Goal: Contribute content: Add original content to the website for others to see

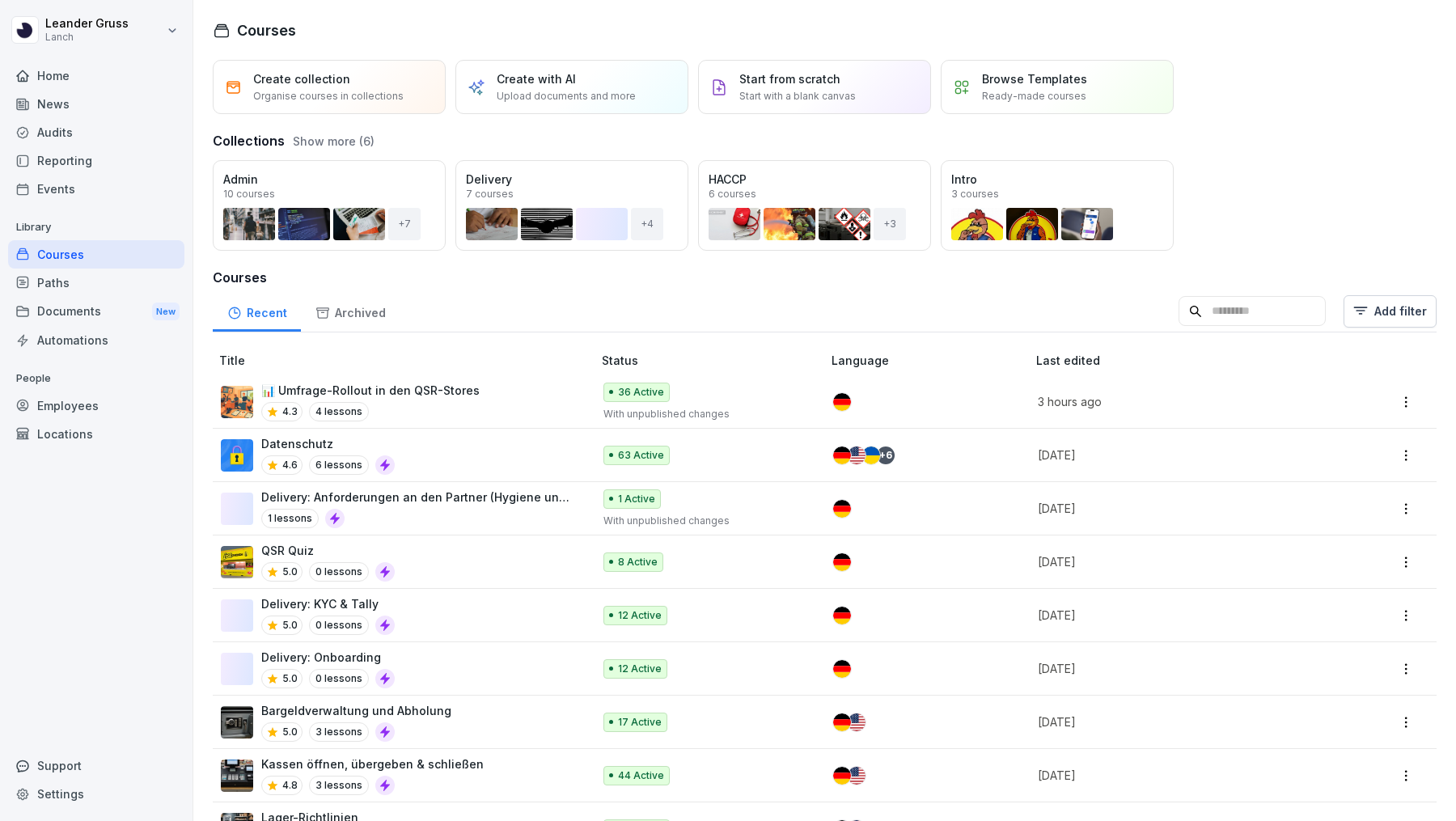
click at [782, 91] on p "Start with a blank canvas" at bounding box center [797, 96] width 117 height 15
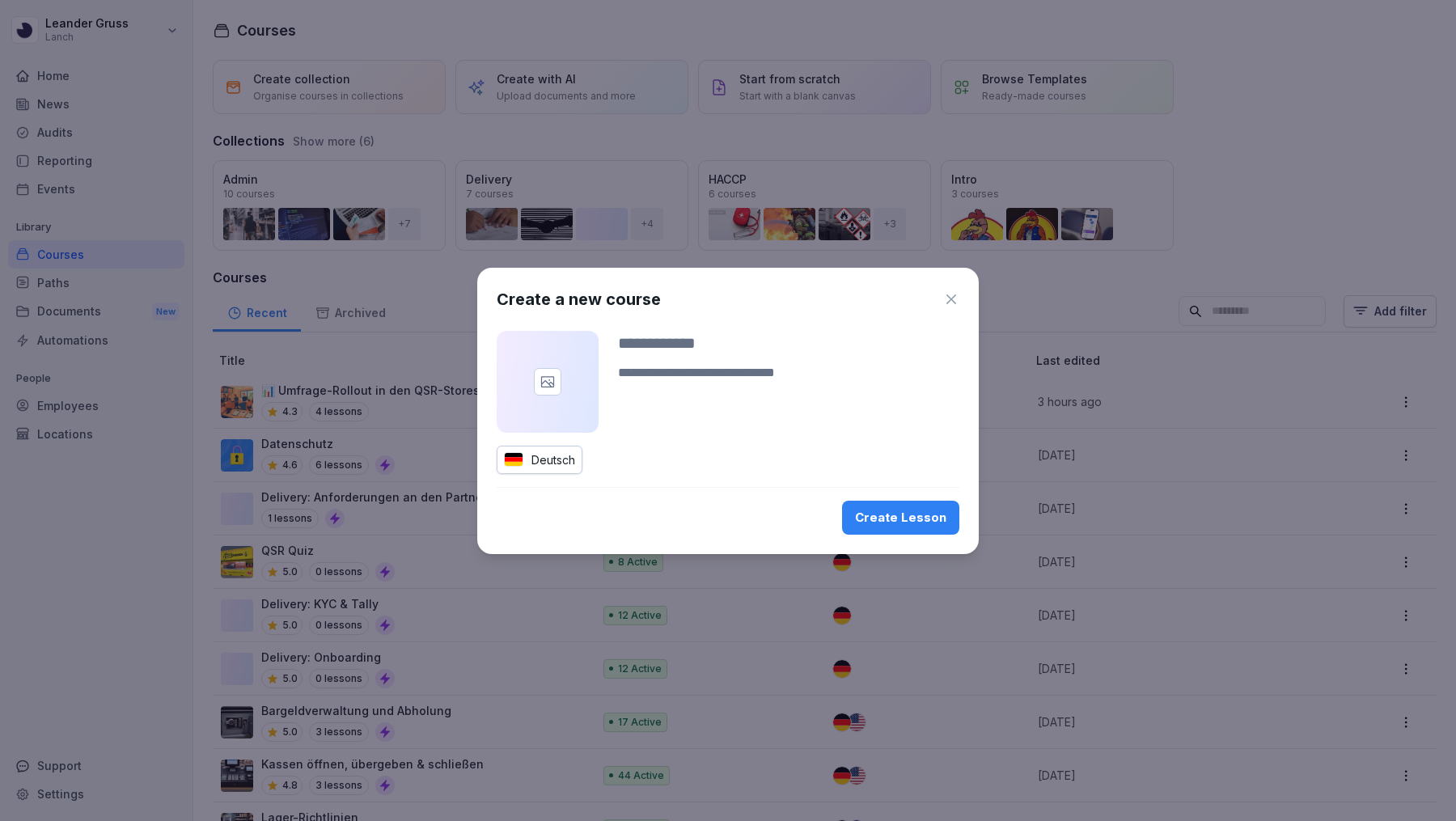
click at [671, 346] on input at bounding box center [789, 343] width 341 height 24
type input "*"
click at [621, 393] on textarea at bounding box center [789, 383] width 341 height 39
click at [635, 351] on input "*" at bounding box center [789, 343] width 341 height 24
type input "**"
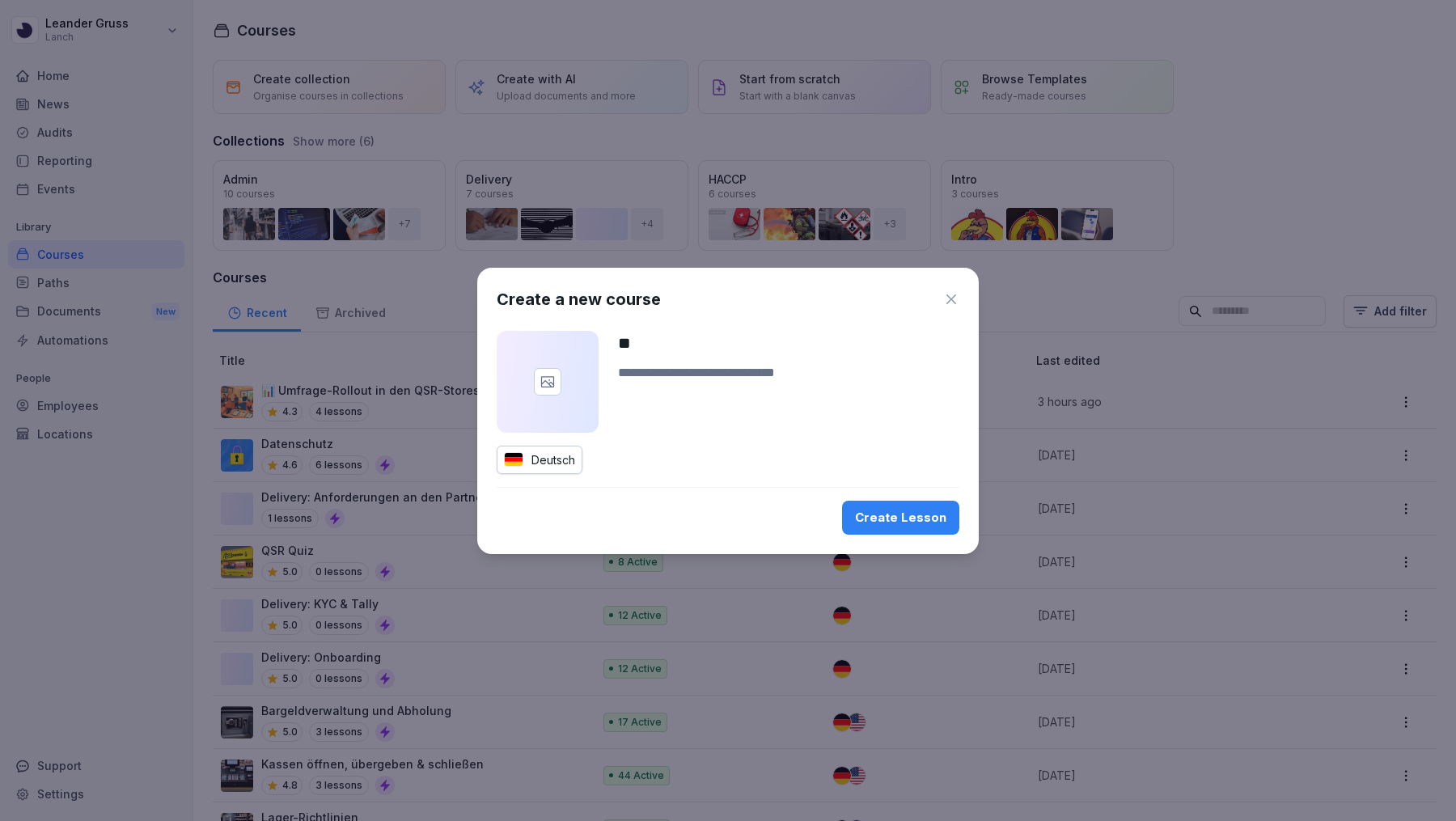
click at [676, 371] on textarea at bounding box center [789, 383] width 341 height 39
type textarea "**"
click at [894, 520] on div "Create Lesson" at bounding box center [900, 518] width 91 height 18
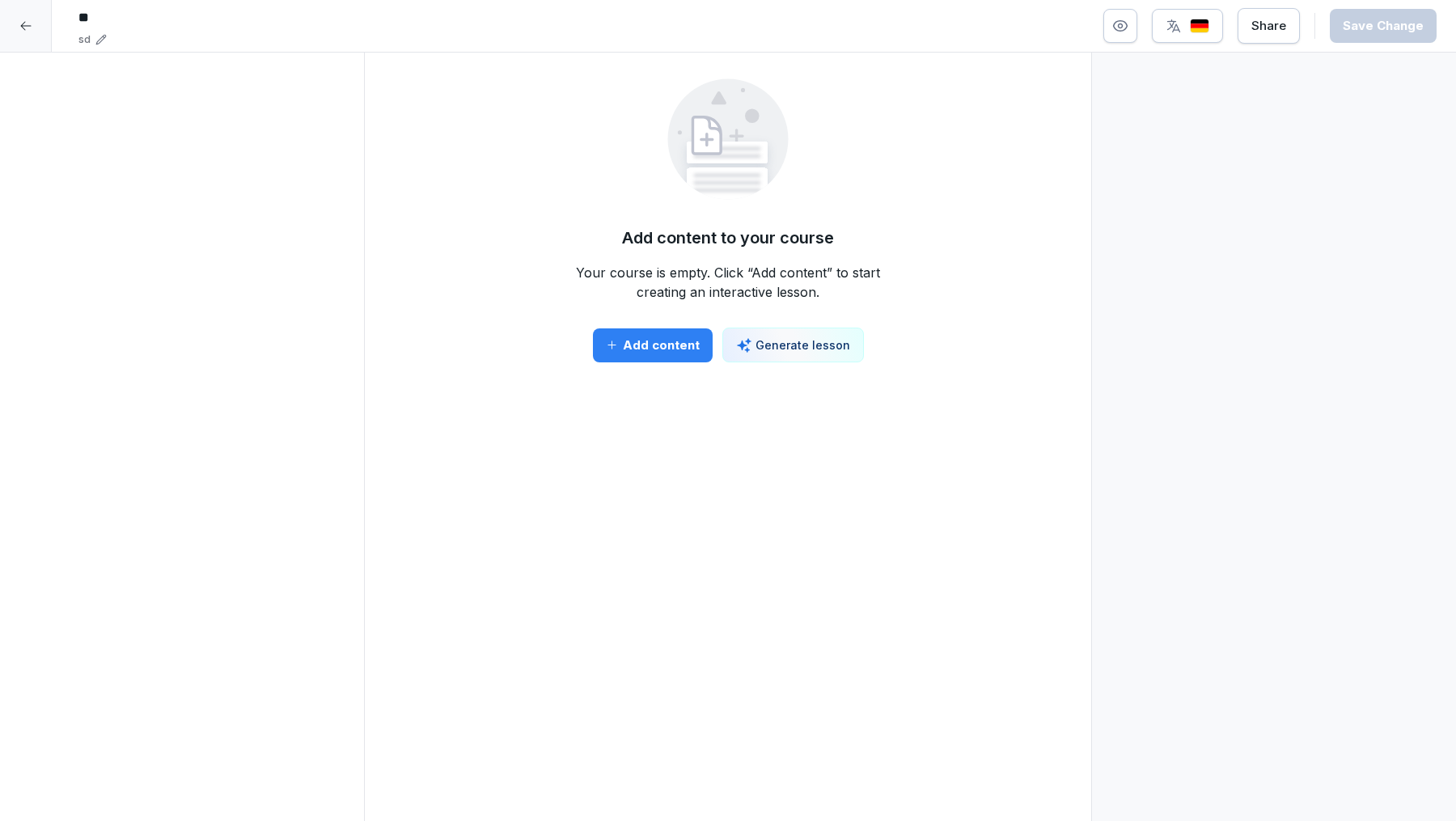
click at [665, 347] on div "Add content" at bounding box center [653, 345] width 94 height 18
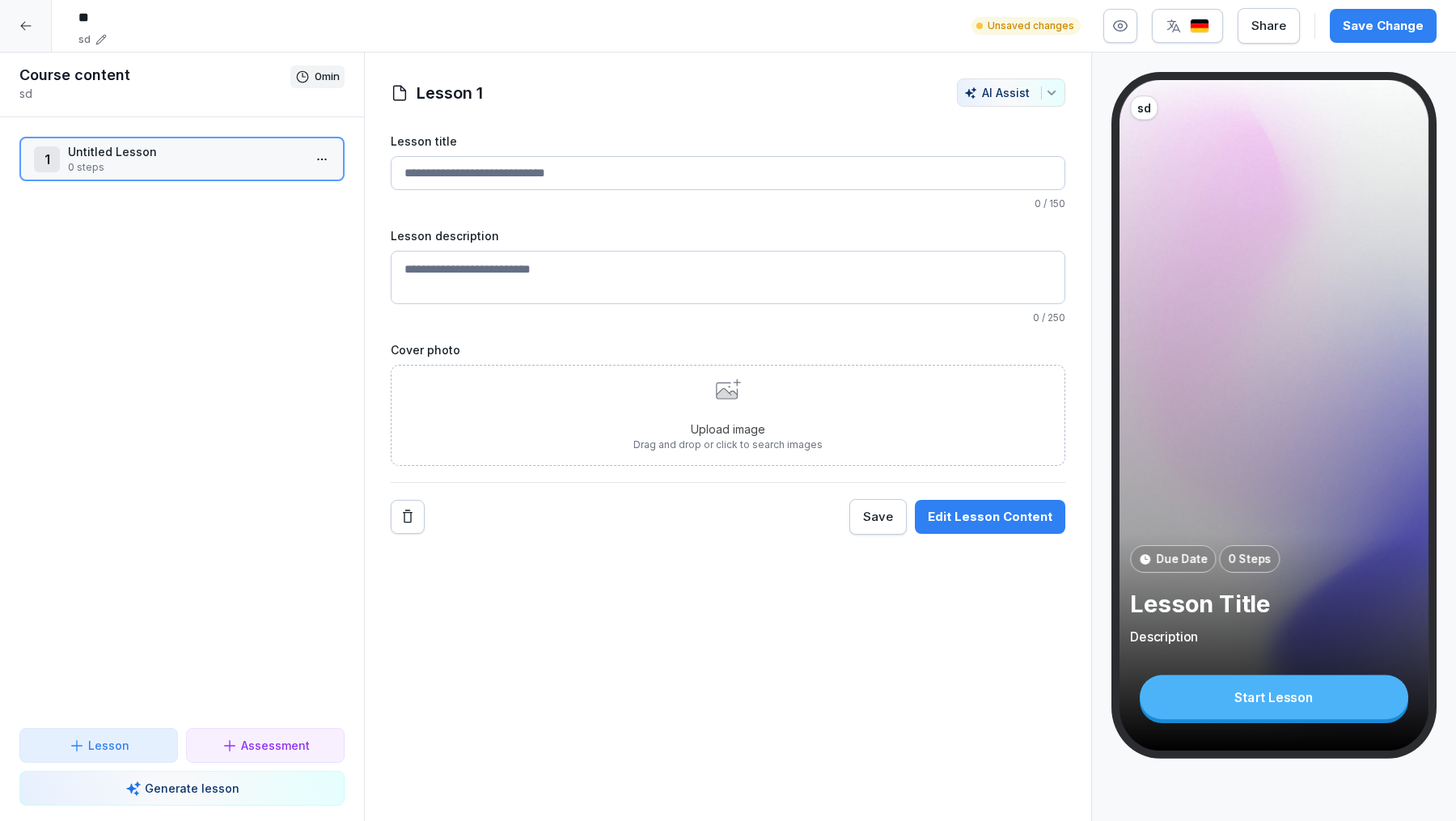
click at [319, 160] on html "** sd Unsaved changes Share Save Change Course content sd 0 min 1 Untitled Less…" at bounding box center [728, 410] width 1456 height 821
click at [279, 250] on div "Duplicate ⌘D" at bounding box center [262, 250] width 125 height 17
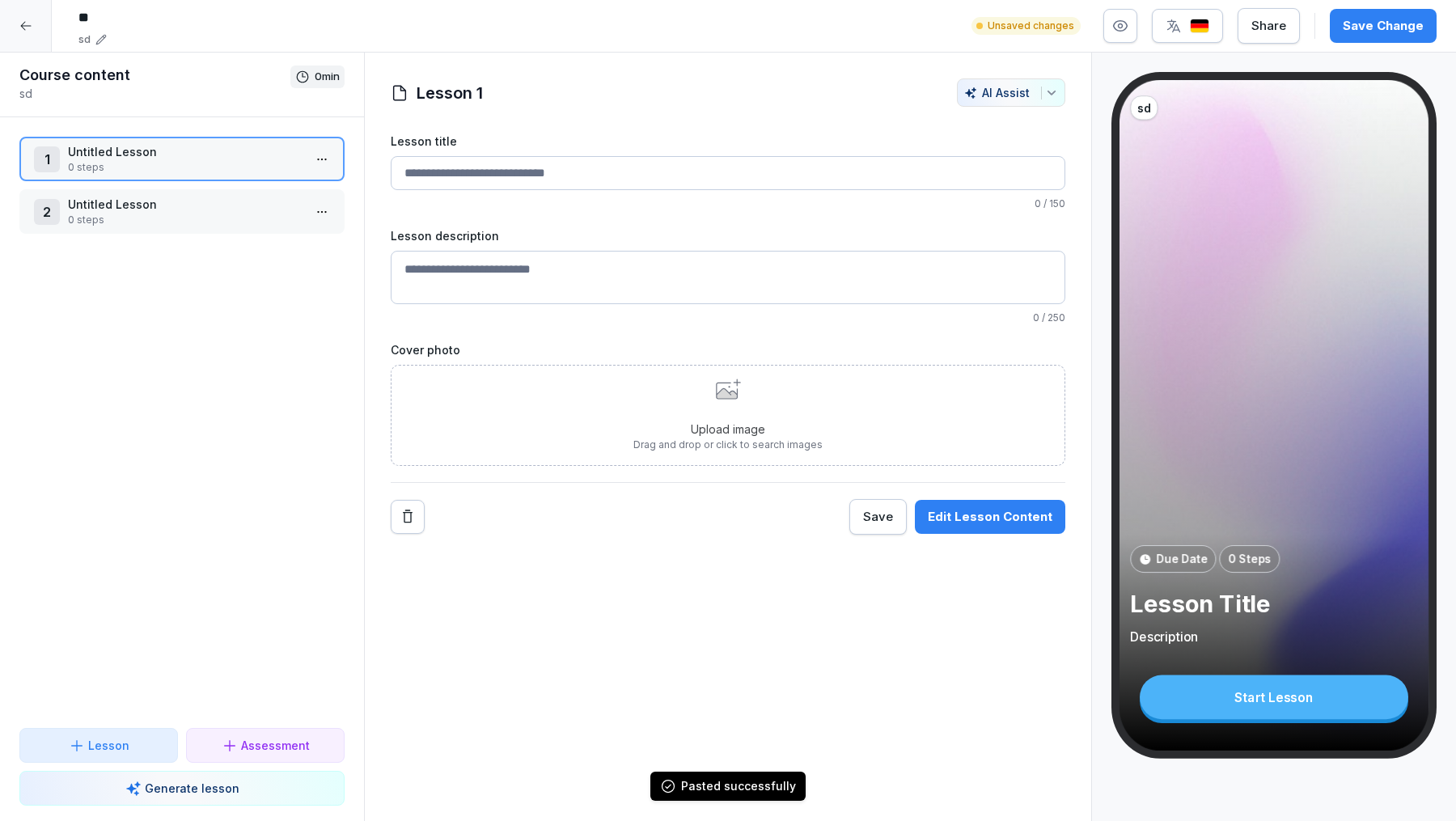
click at [191, 163] on p "0 steps" at bounding box center [185, 168] width 235 height 15
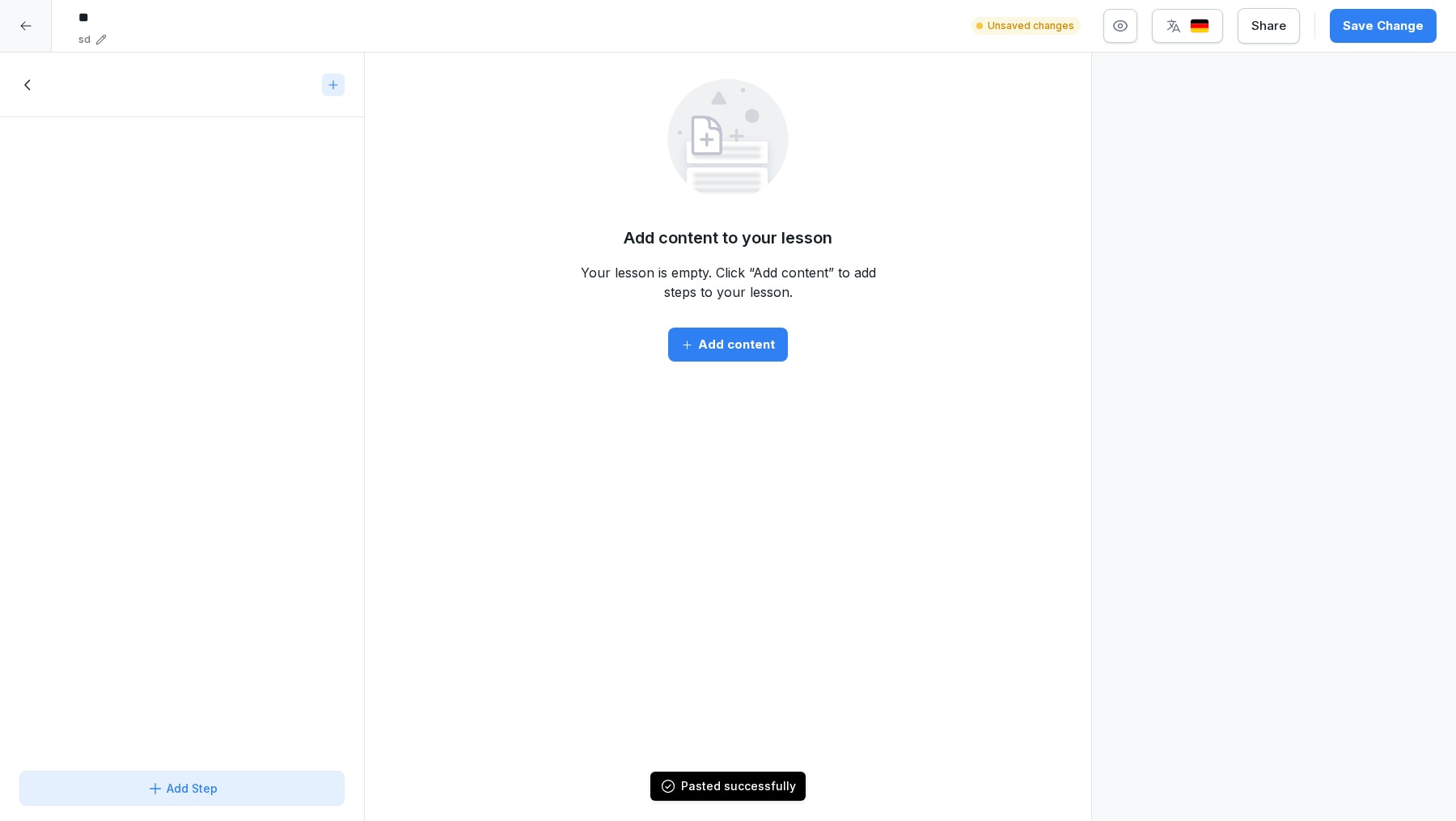
click at [213, 789] on div "Add Step" at bounding box center [183, 788] width 70 height 17
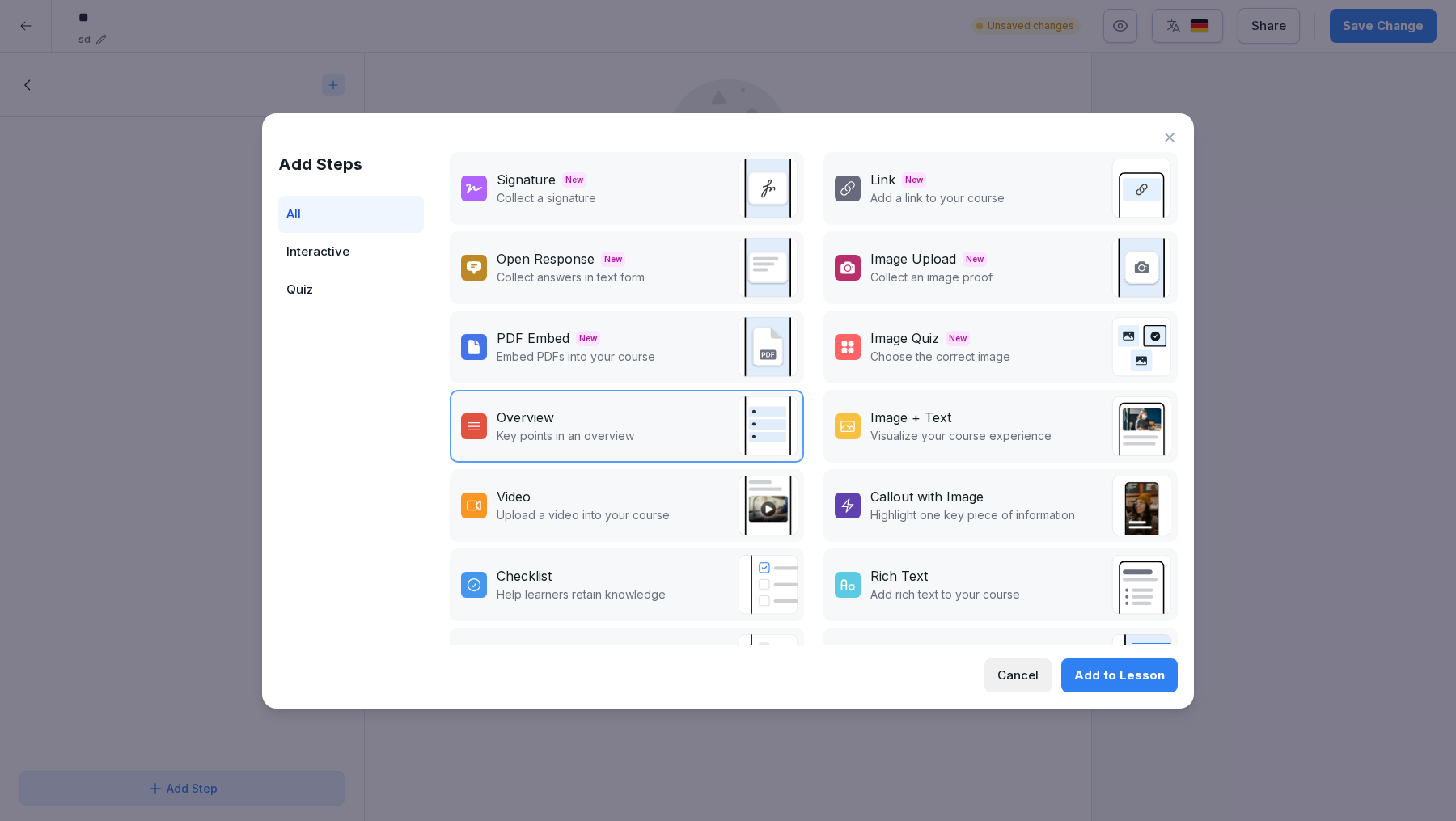
click at [1027, 673] on div "Cancel" at bounding box center [1018, 675] width 42 height 18
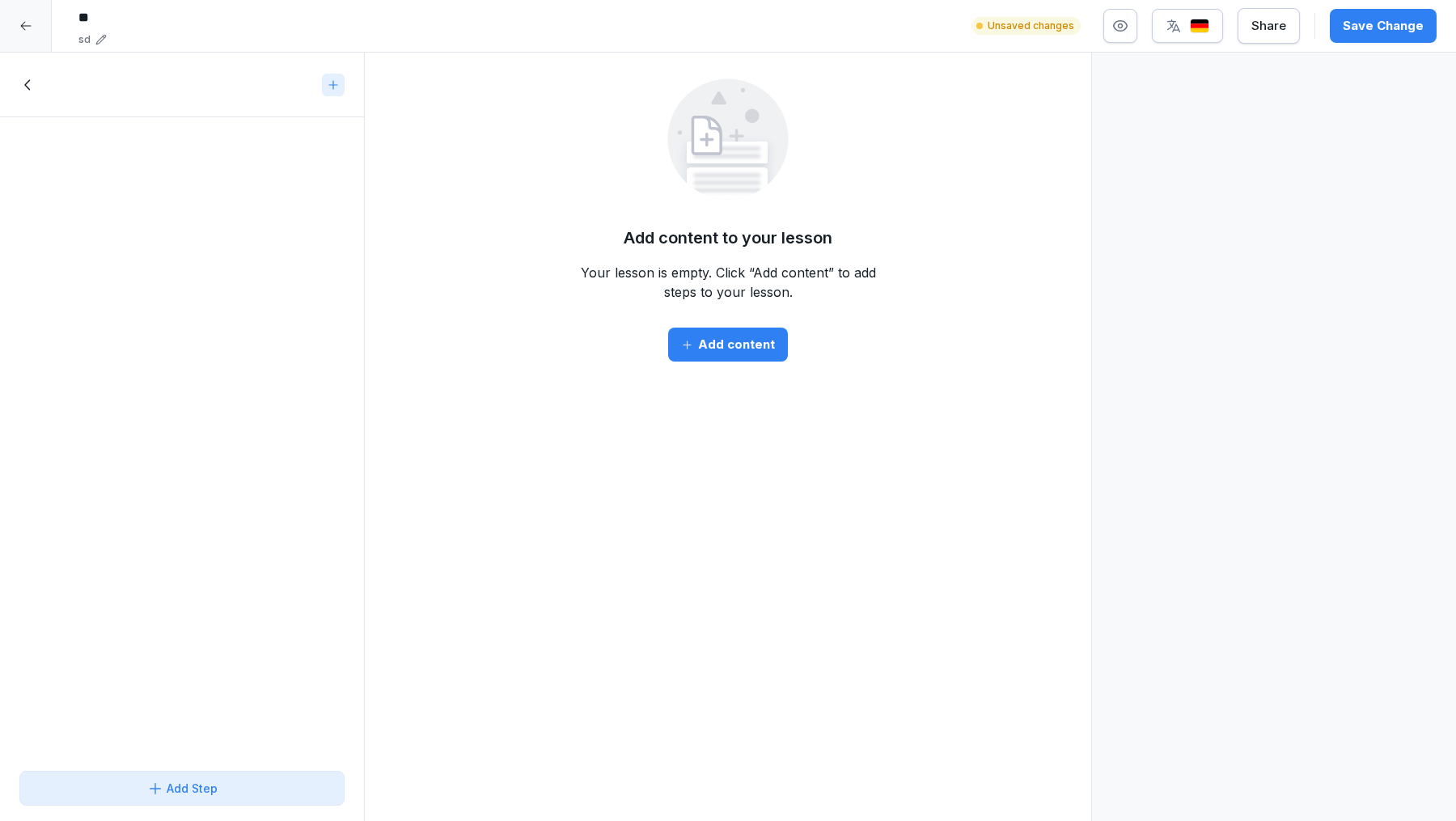
click at [28, 34] on div at bounding box center [26, 26] width 52 height 52
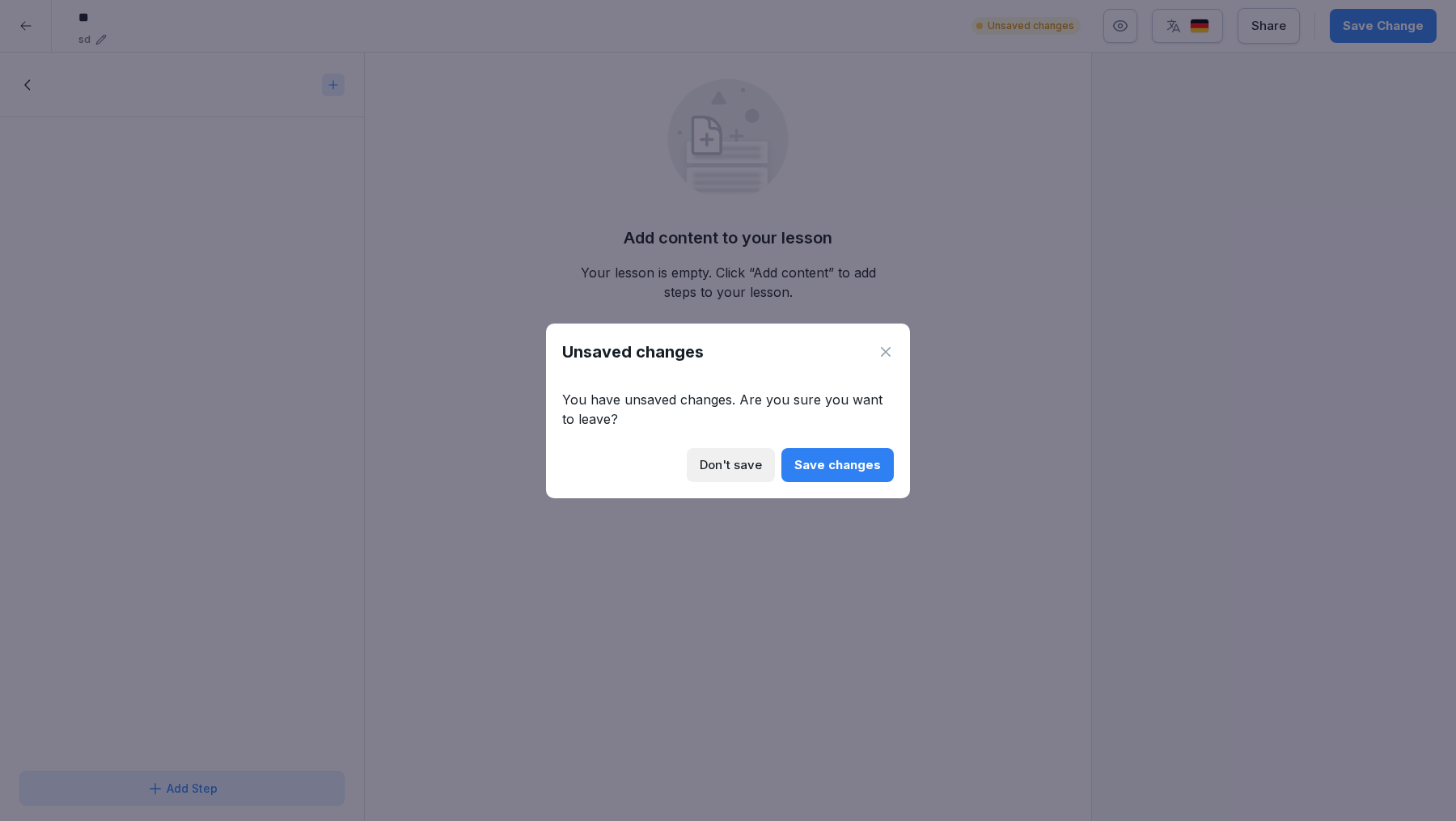
click at [745, 467] on div "Don't save" at bounding box center [731, 465] width 62 height 18
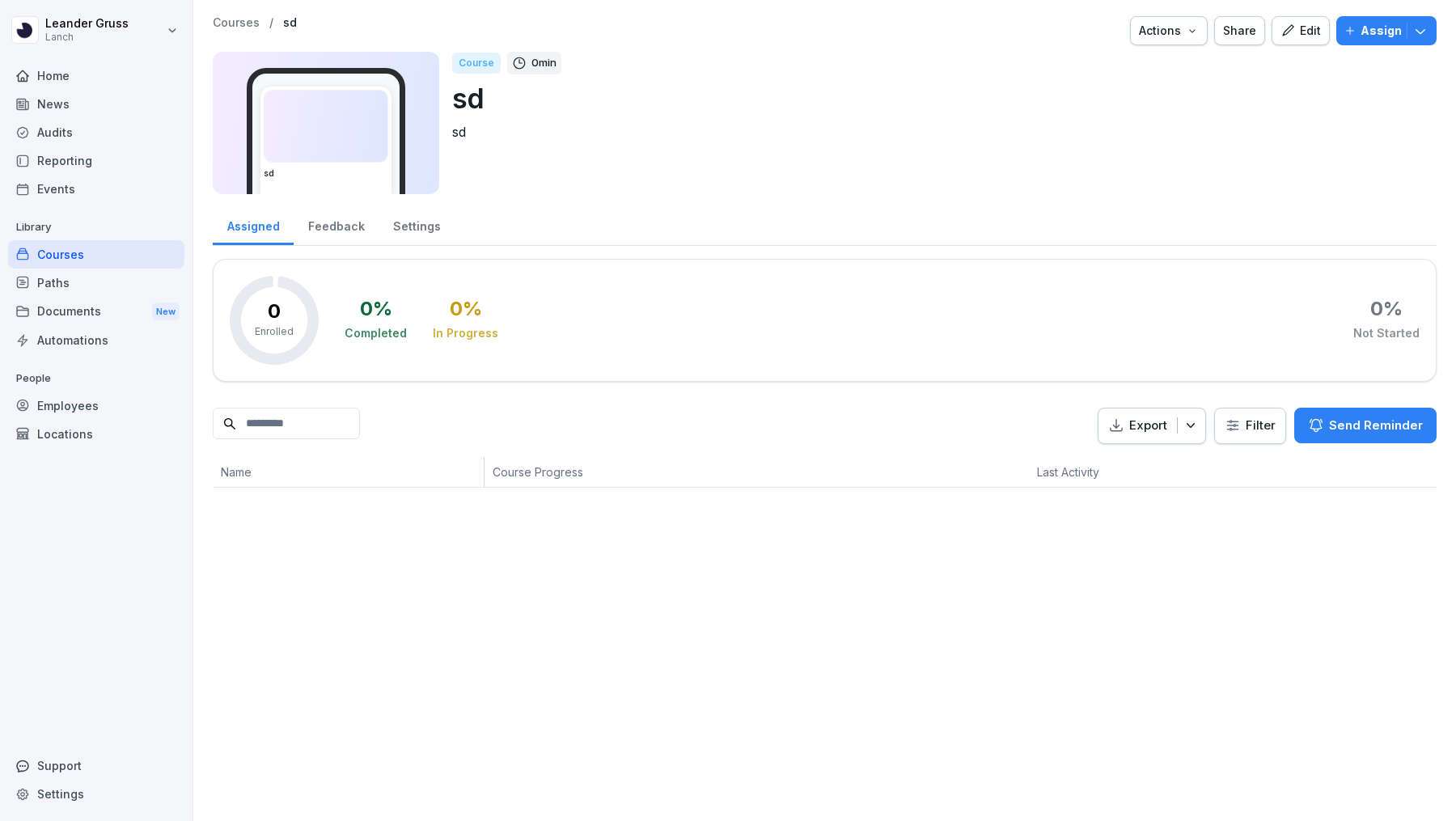
click at [1309, 33] on div "Edit" at bounding box center [1301, 31] width 41 height 18
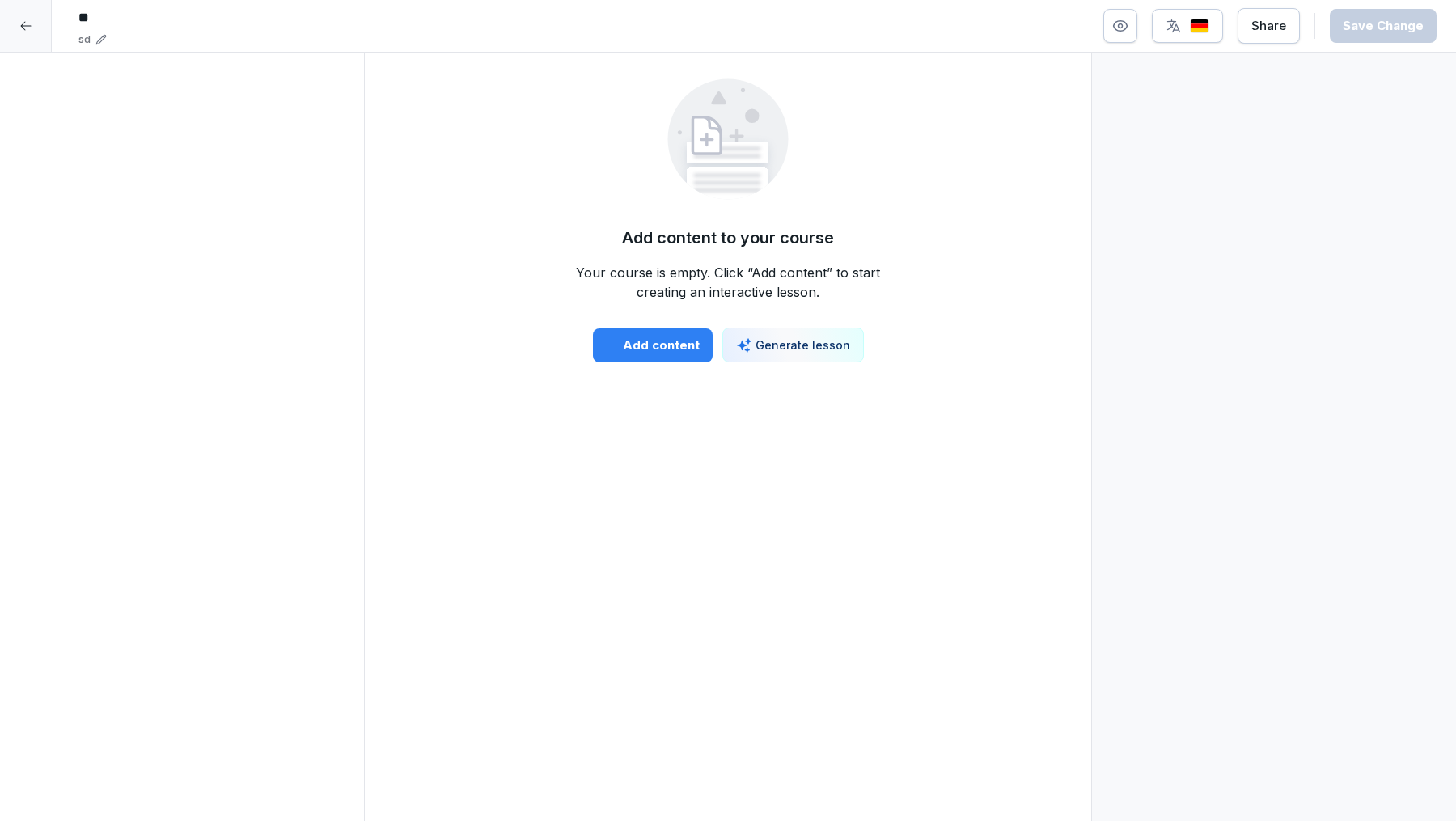
click at [806, 346] on p "Generate lesson" at bounding box center [803, 345] width 95 height 17
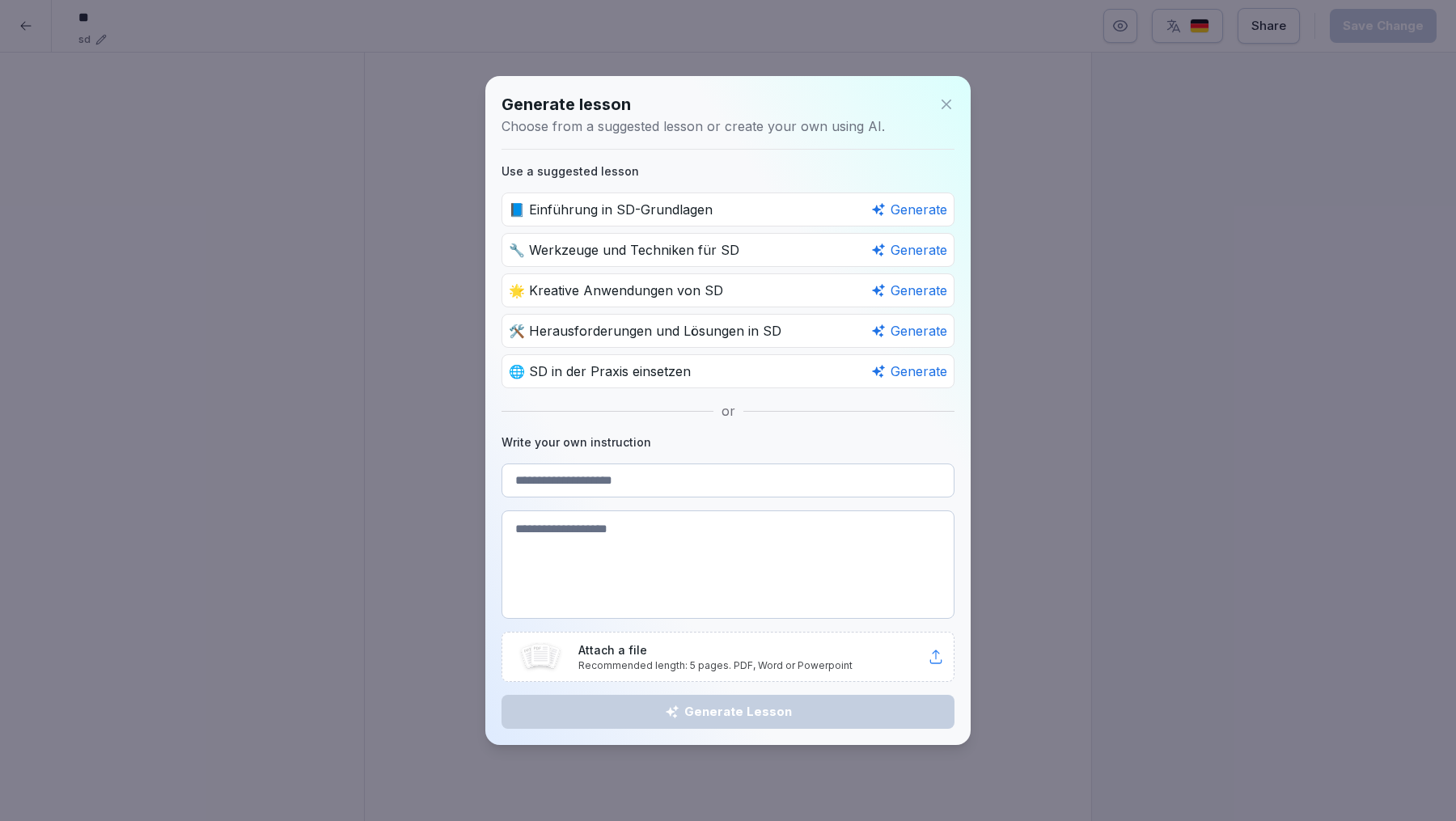
click at [660, 548] on textarea at bounding box center [728, 564] width 453 height 108
click at [601, 485] on input at bounding box center [728, 481] width 453 height 34
click at [600, 562] on textarea at bounding box center [728, 564] width 453 height 108
paste textarea "**********"
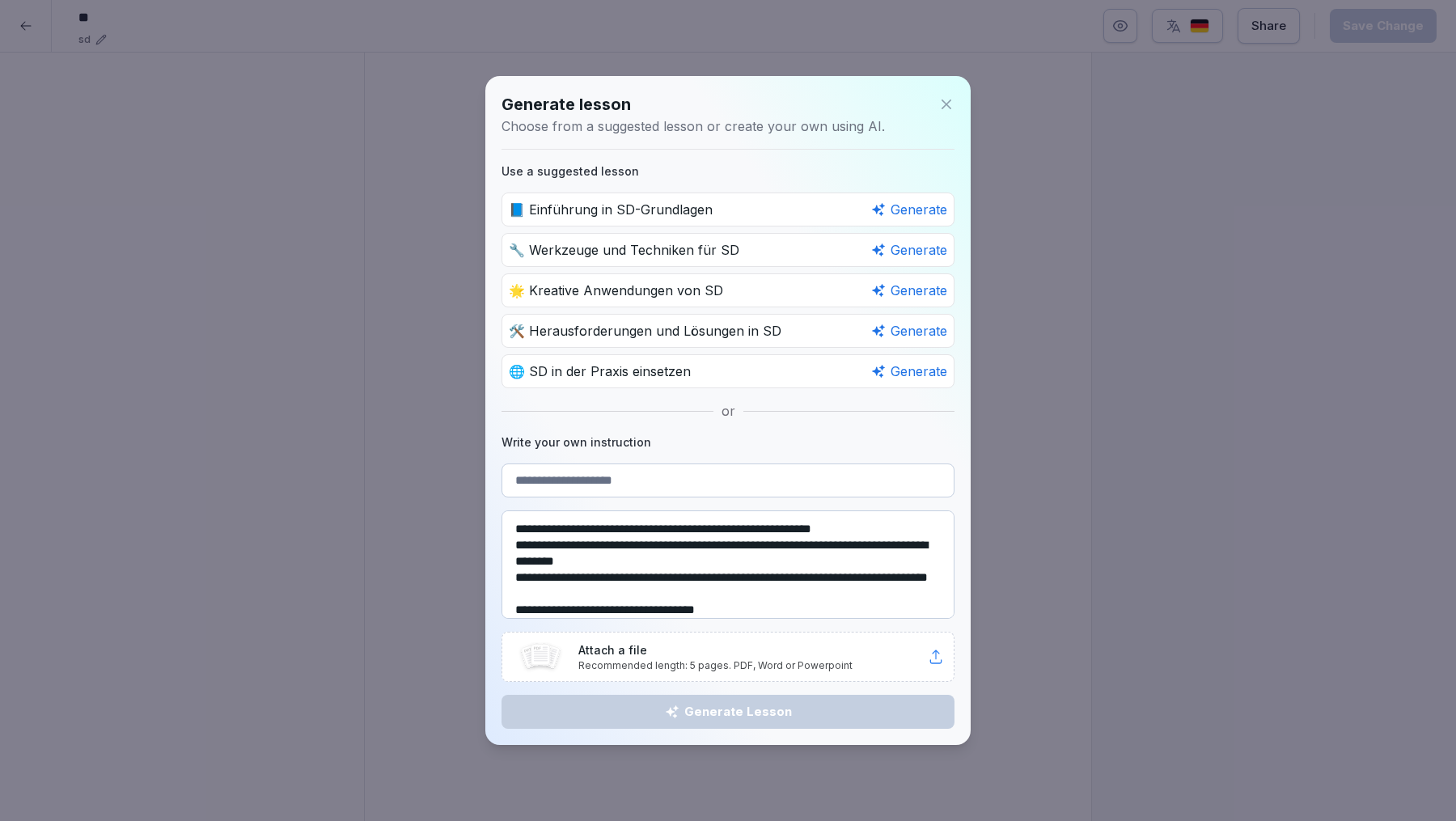
scroll to position [160, 0]
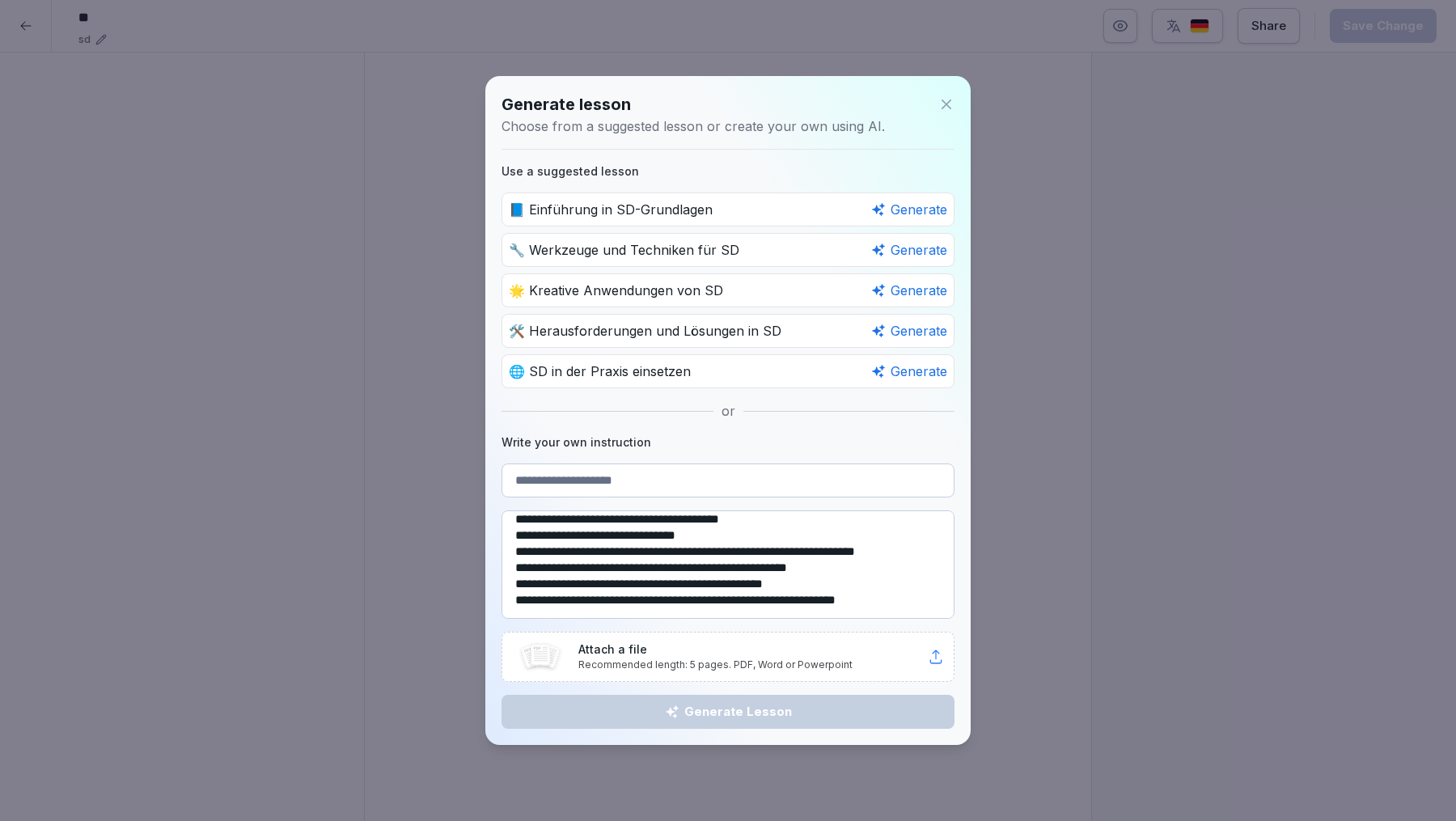
type textarea "**********"
click at [727, 484] on input at bounding box center [728, 481] width 453 height 34
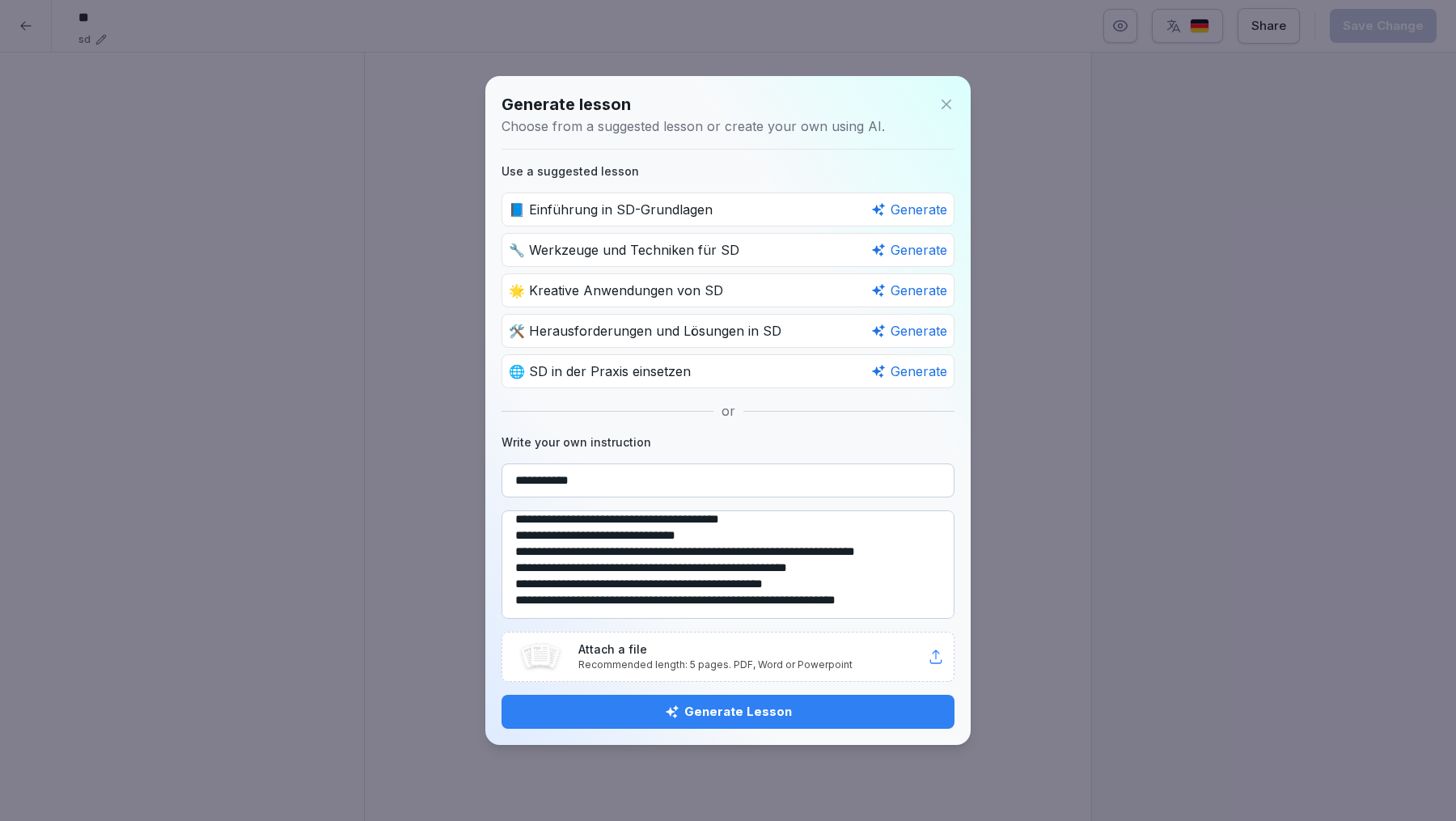
type input "**********"
click at [719, 705] on div "Generate Lesson" at bounding box center [728, 712] width 427 height 18
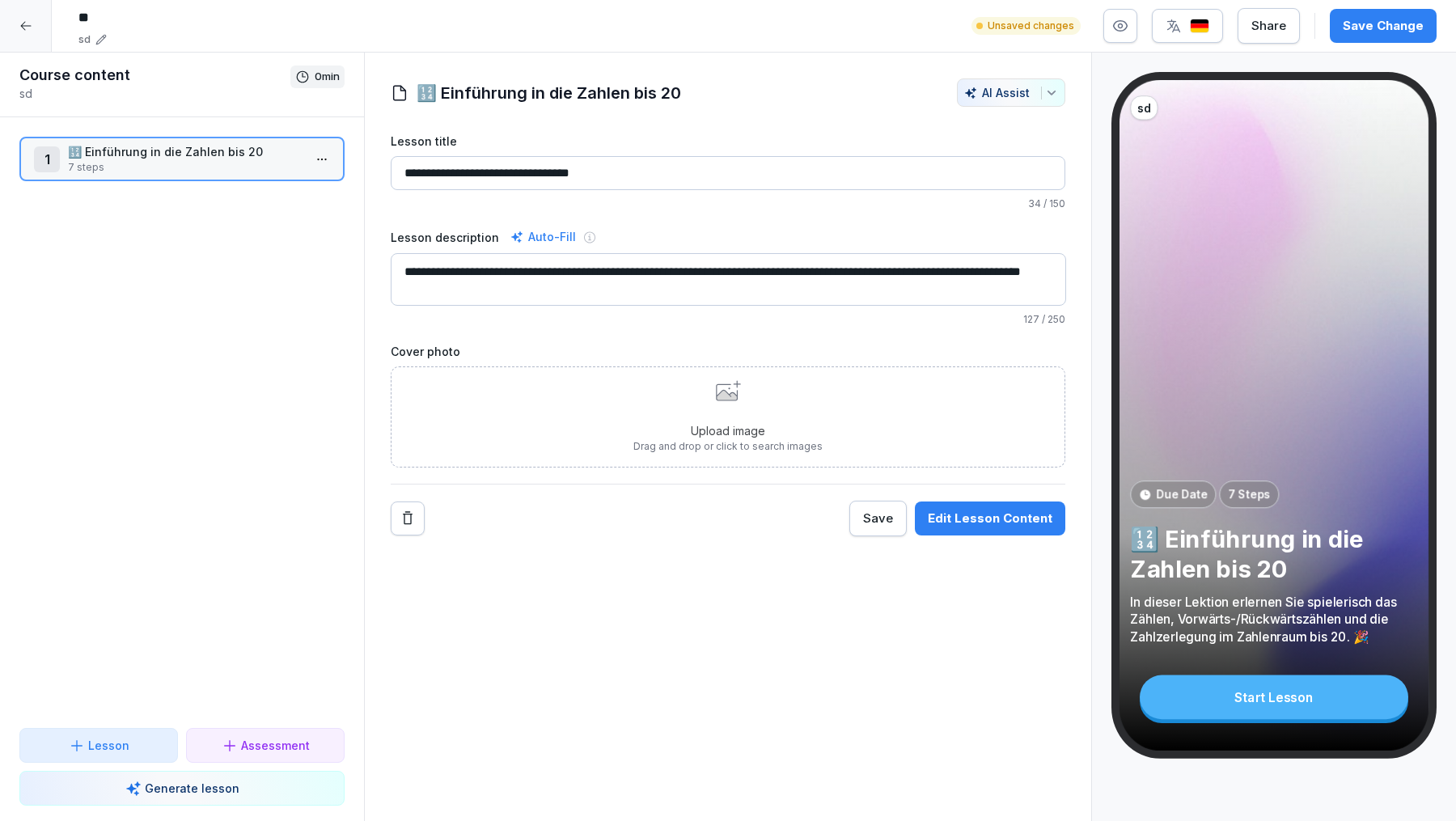
click at [162, 155] on p "🔢 Einführung in die Zahlen bis 20" at bounding box center [185, 151] width 235 height 17
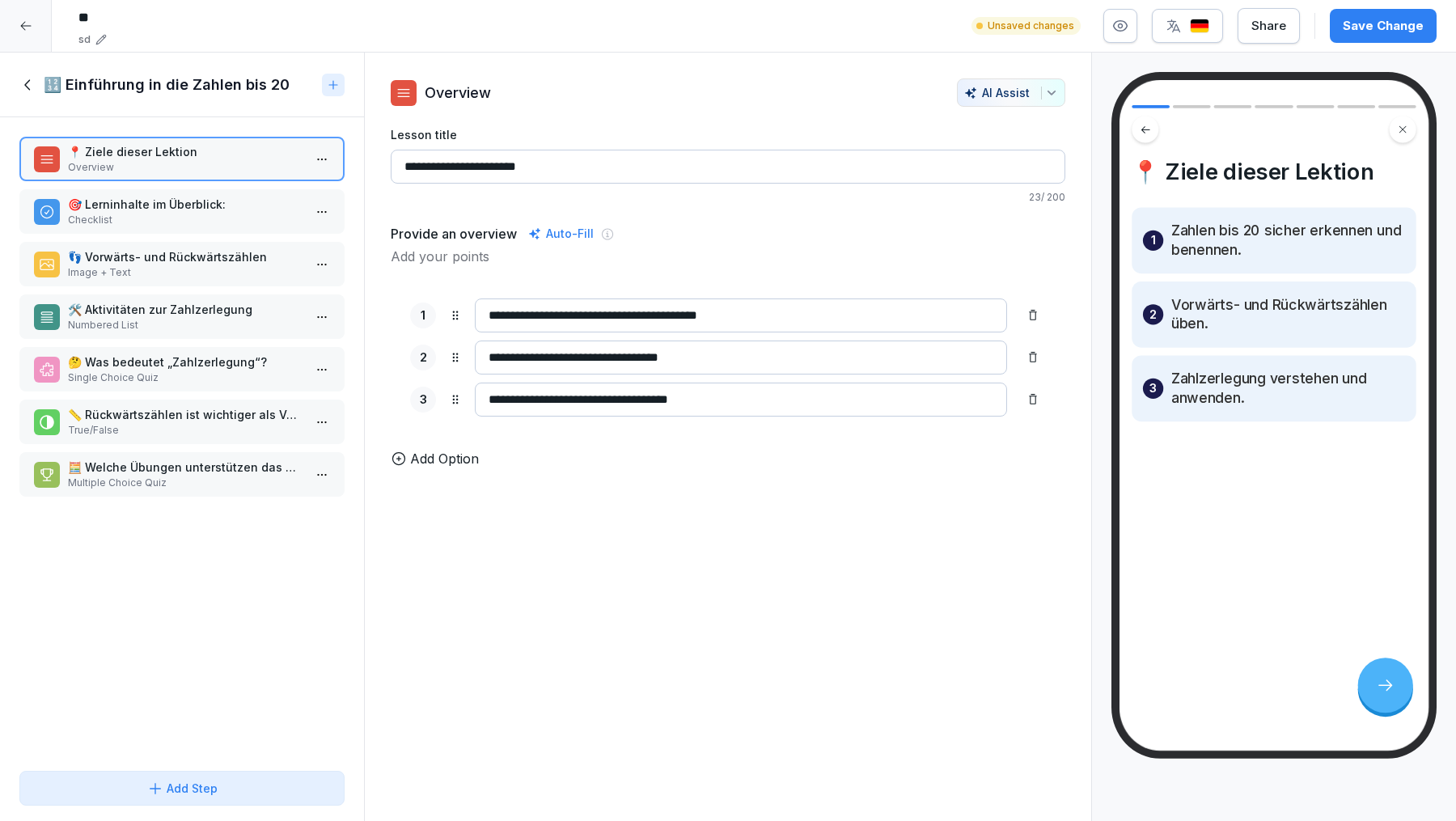
click at [185, 209] on p "🎯 Lerninhalte im Überblick:" at bounding box center [185, 204] width 235 height 17
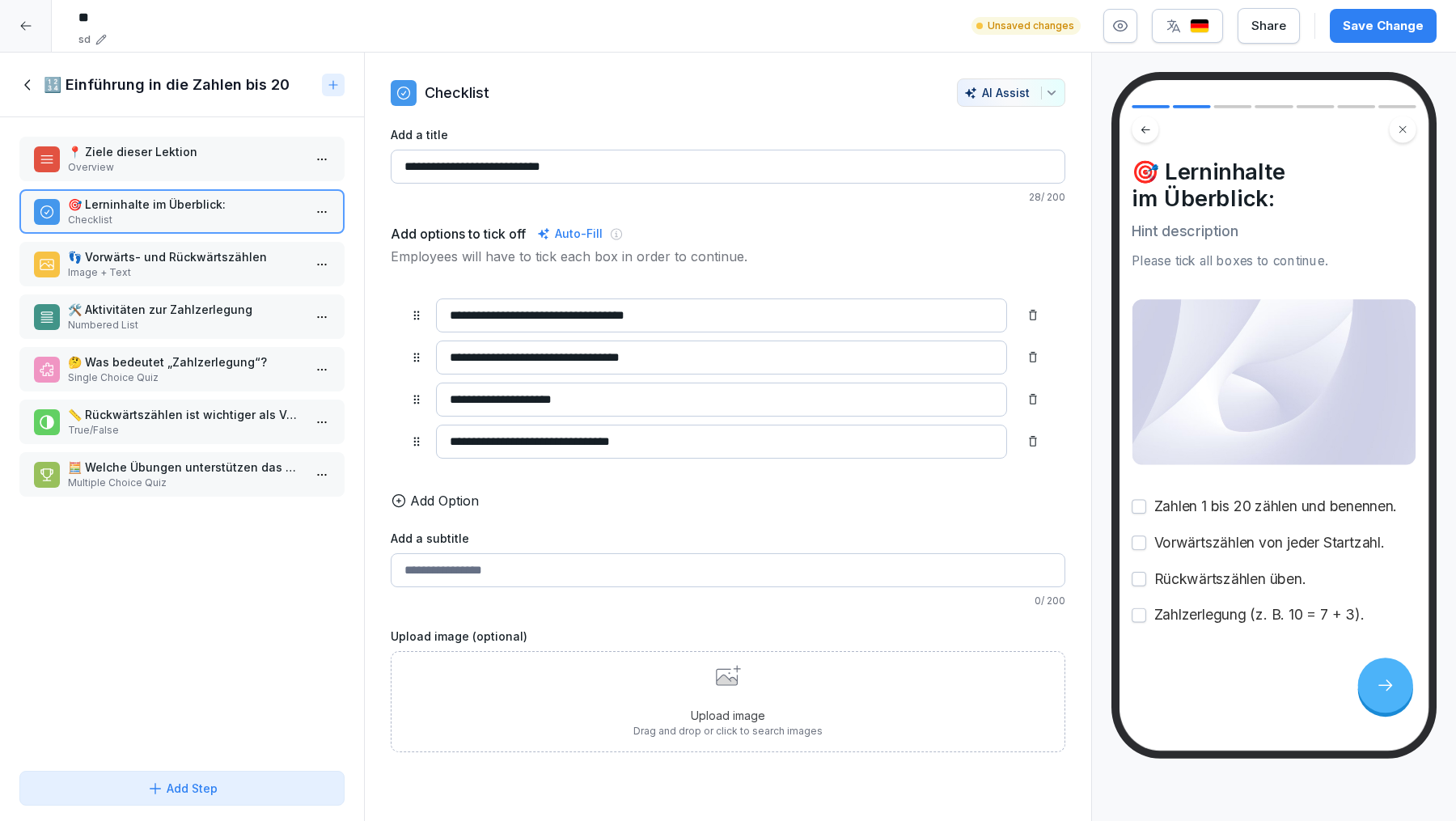
click at [179, 273] on p "Image + Text" at bounding box center [185, 273] width 235 height 15
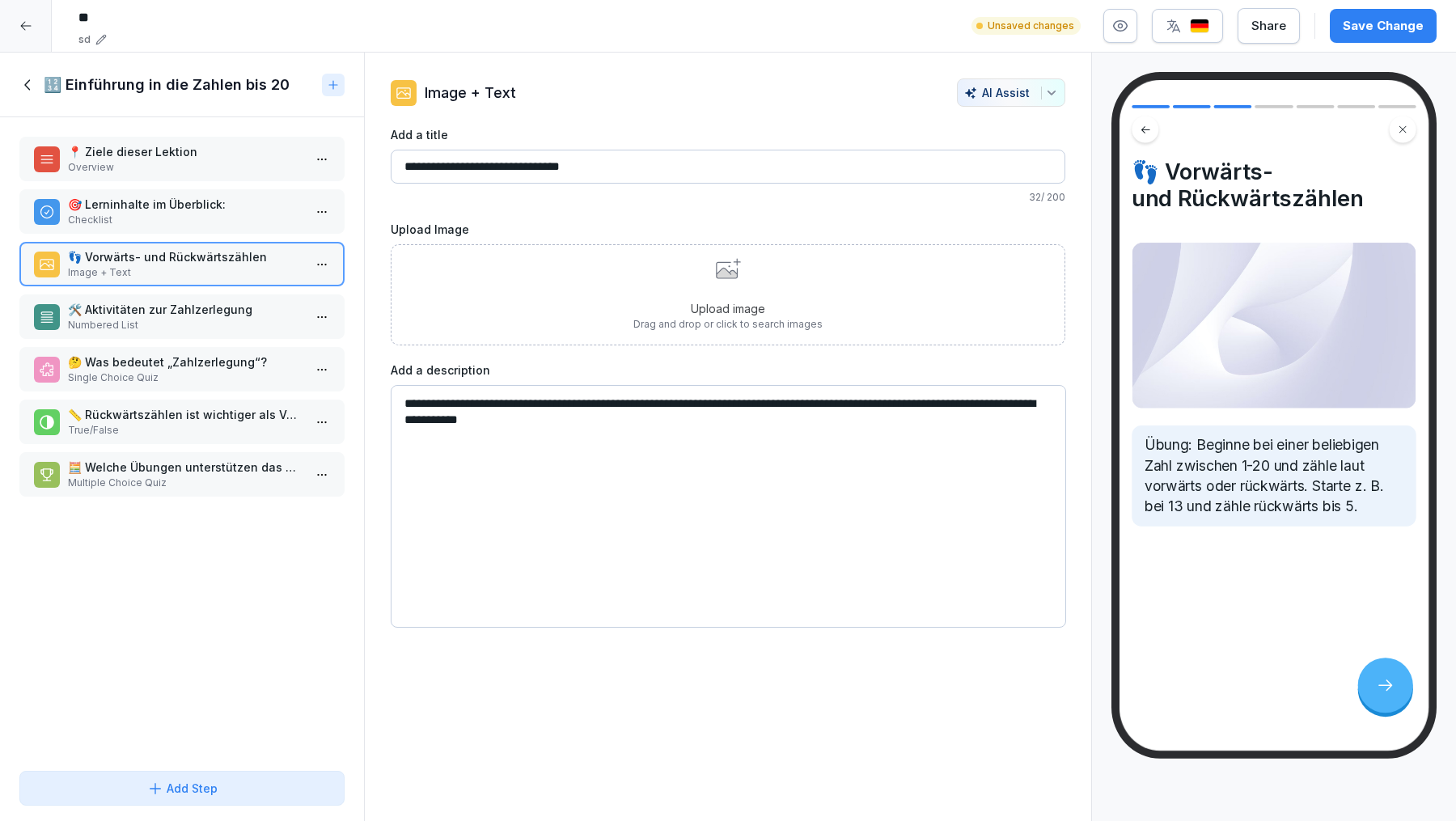
click at [174, 323] on p "Numbered List" at bounding box center [185, 325] width 235 height 15
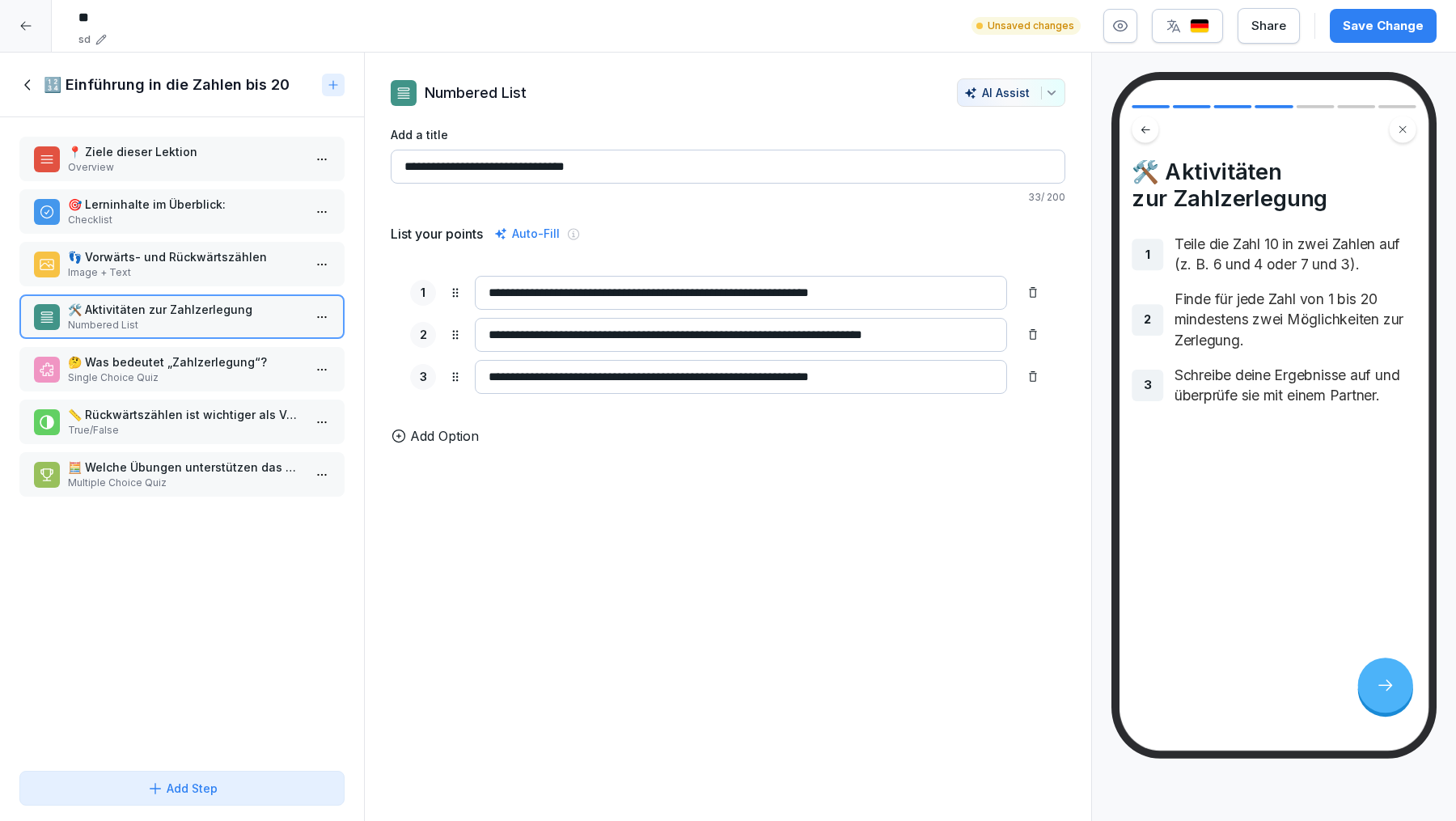
click at [174, 378] on p "Single Choice Quiz" at bounding box center [185, 378] width 235 height 15
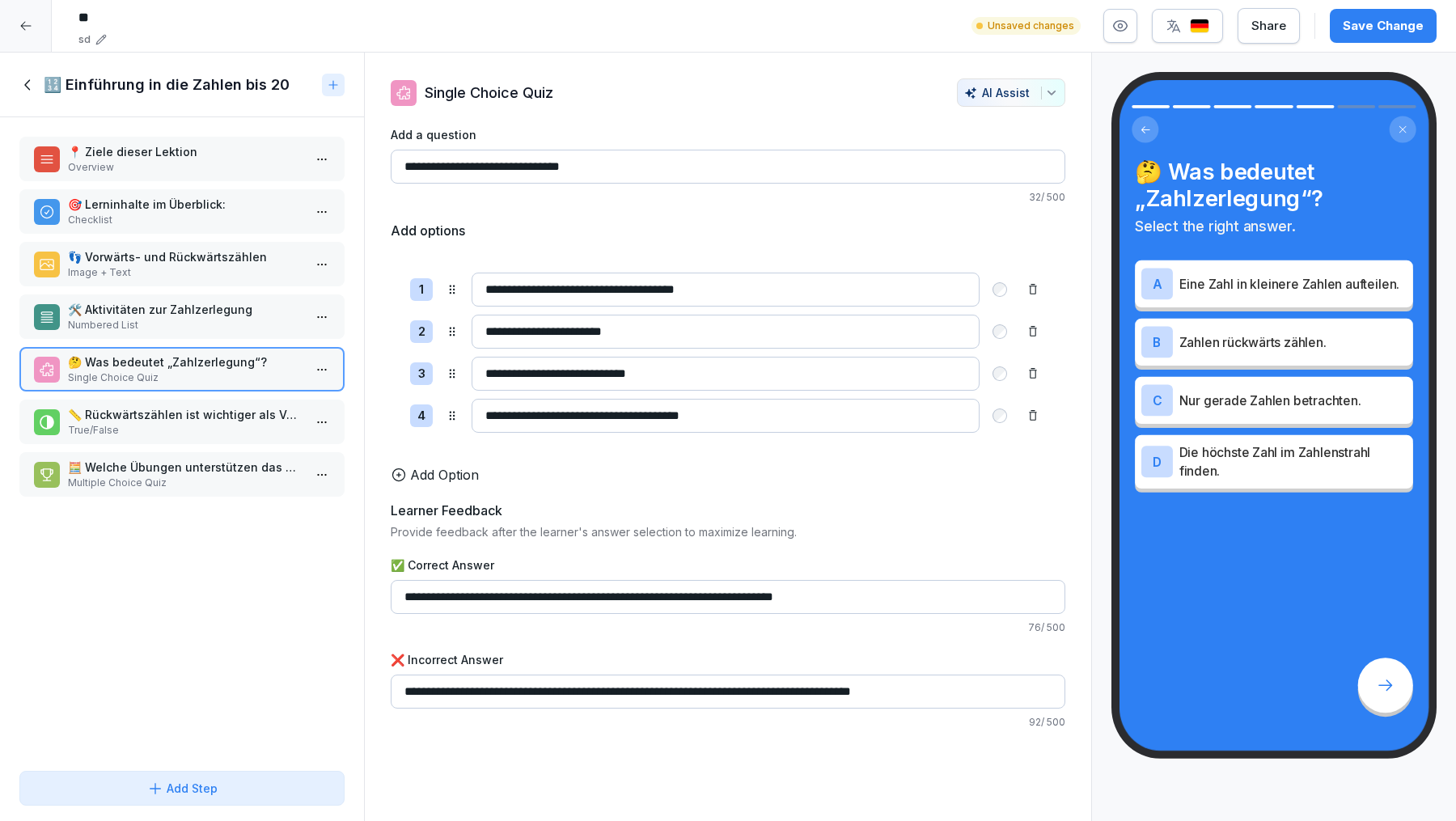
click at [158, 425] on p "True/False" at bounding box center [185, 430] width 235 height 15
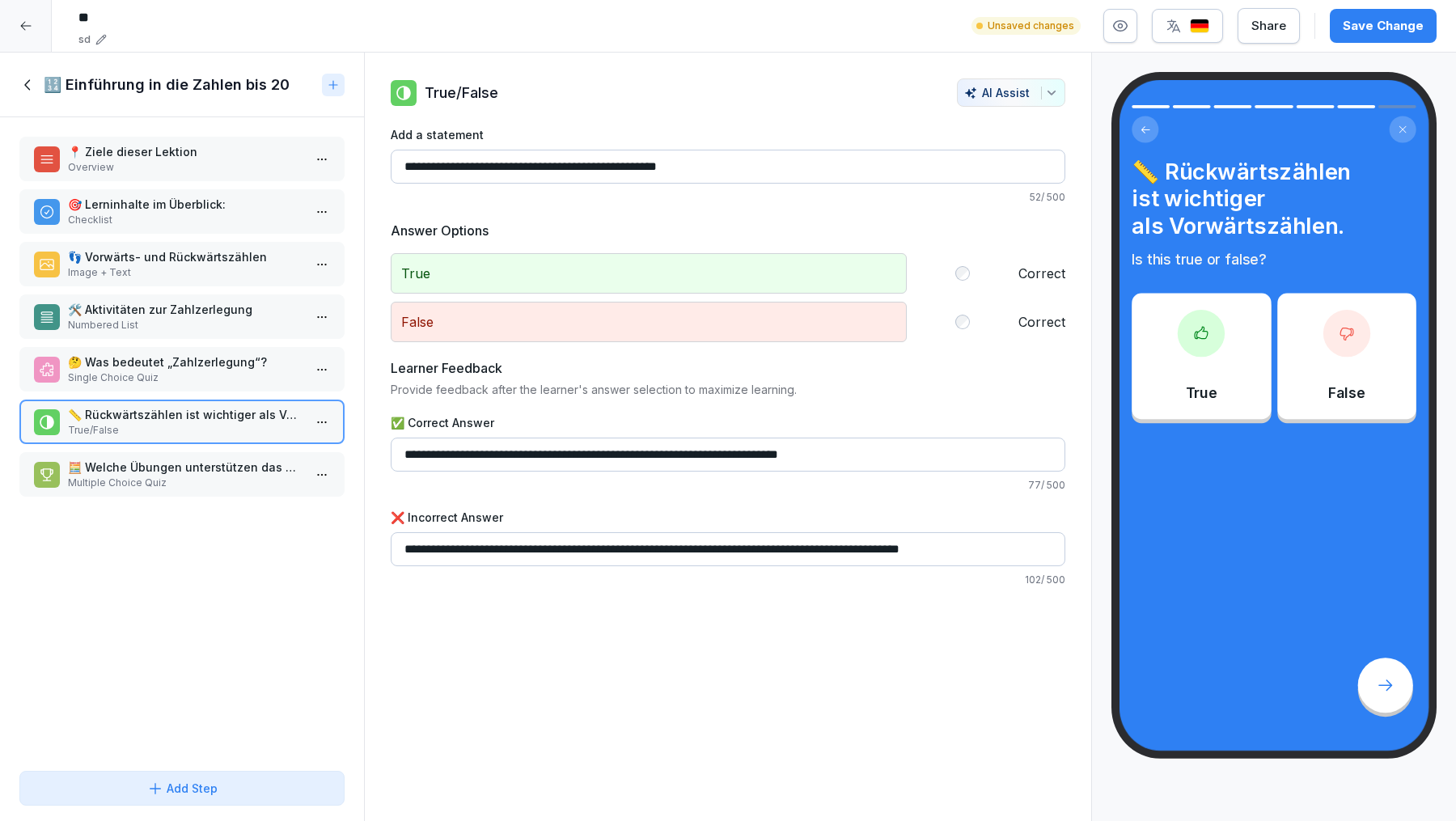
click at [151, 477] on p "Multiple Choice Quiz" at bounding box center [185, 483] width 235 height 15
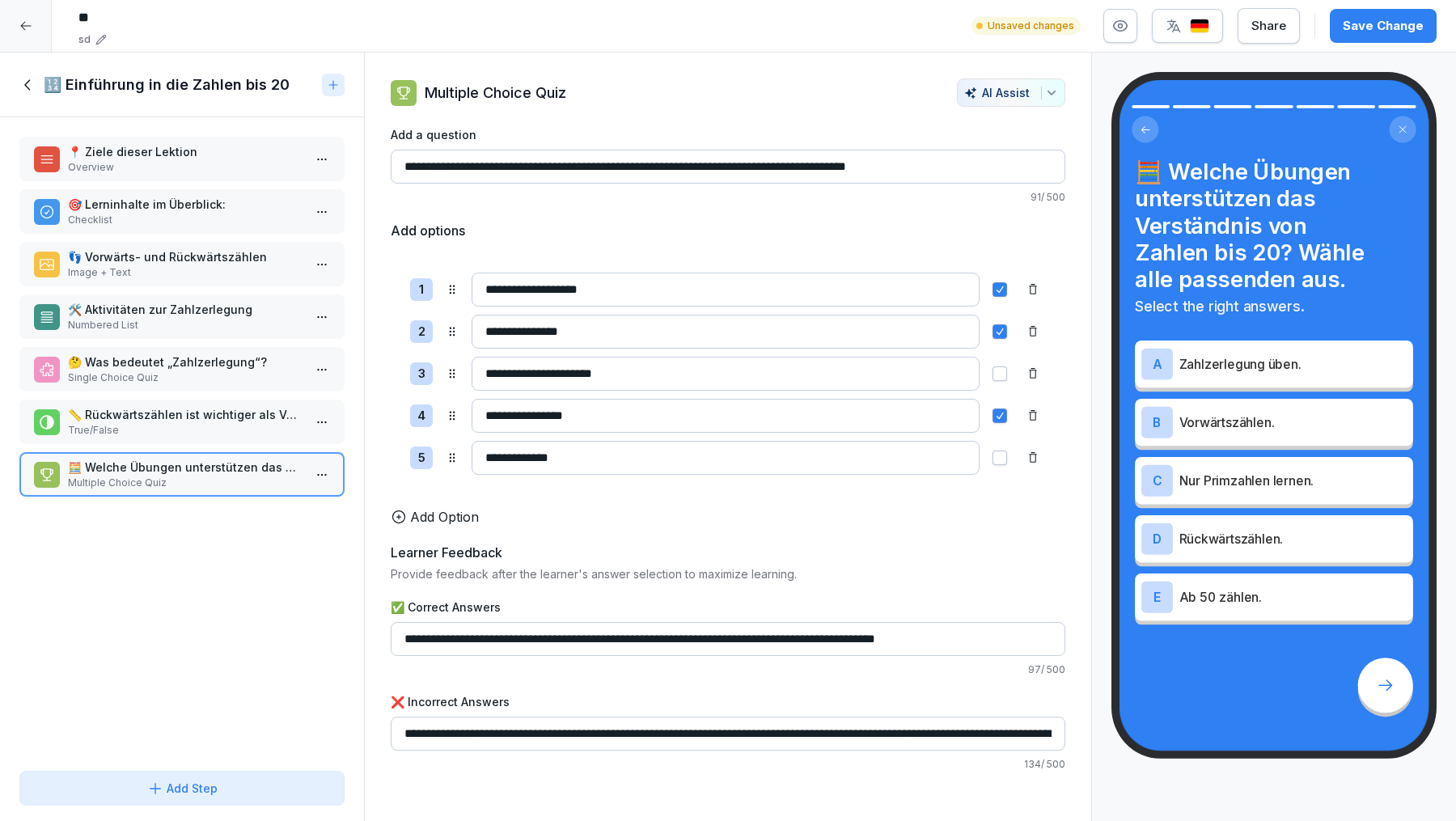
click at [1283, 27] on div "Share" at bounding box center [1269, 26] width 35 height 18
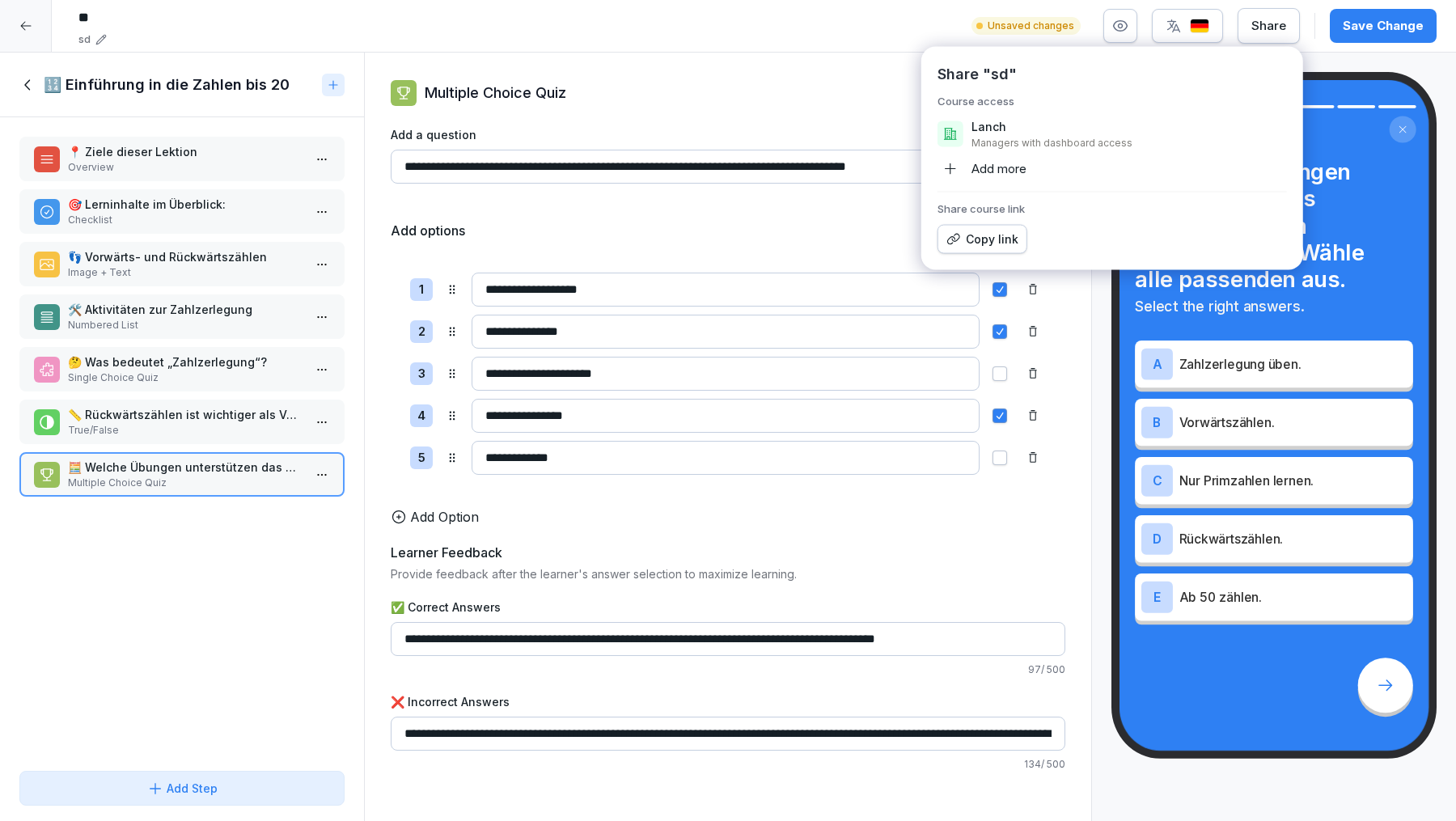
click at [1004, 170] on div "Add more" at bounding box center [982, 169] width 89 height 26
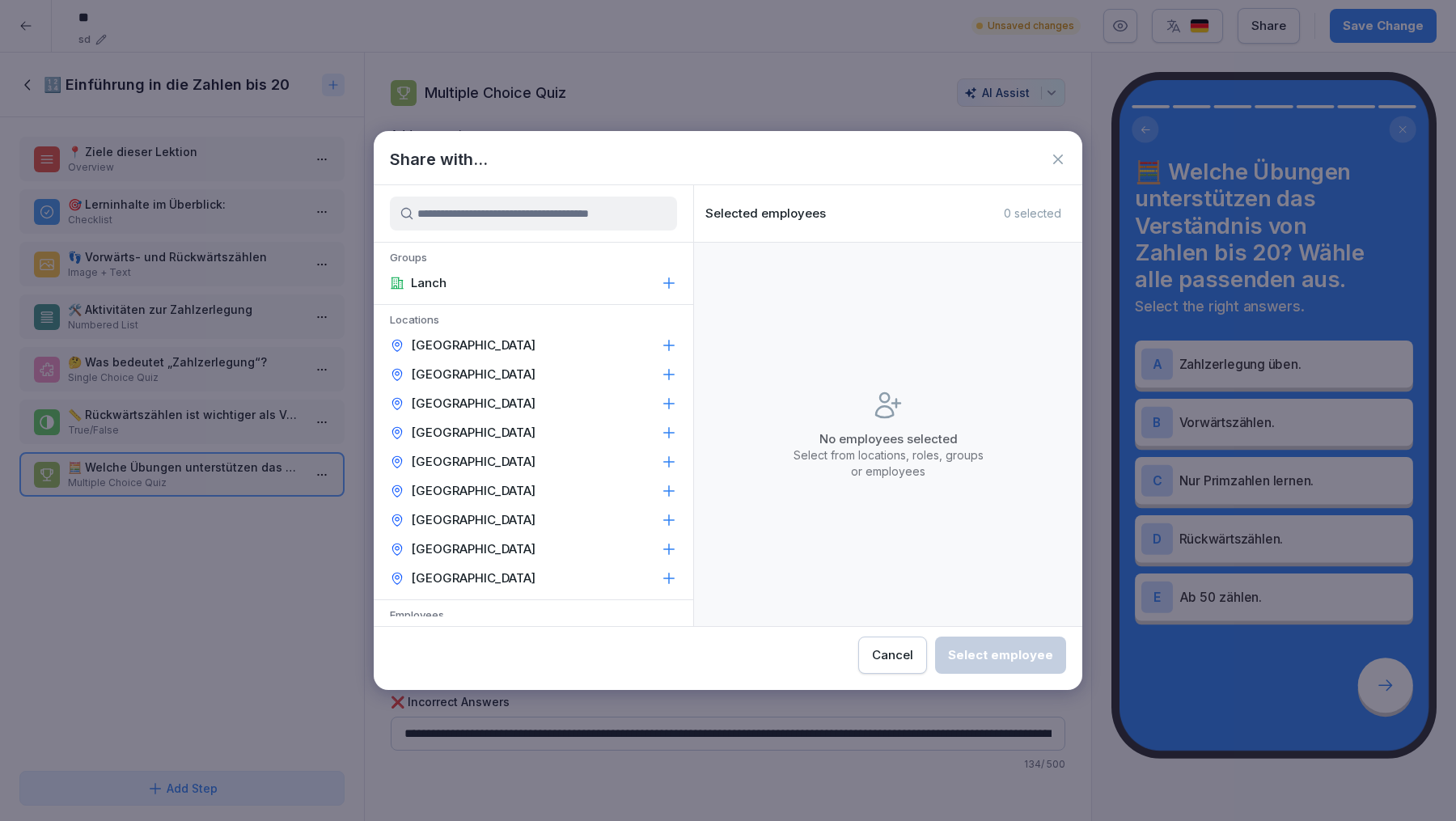
click at [1061, 159] on icon at bounding box center [1058, 160] width 16 height 16
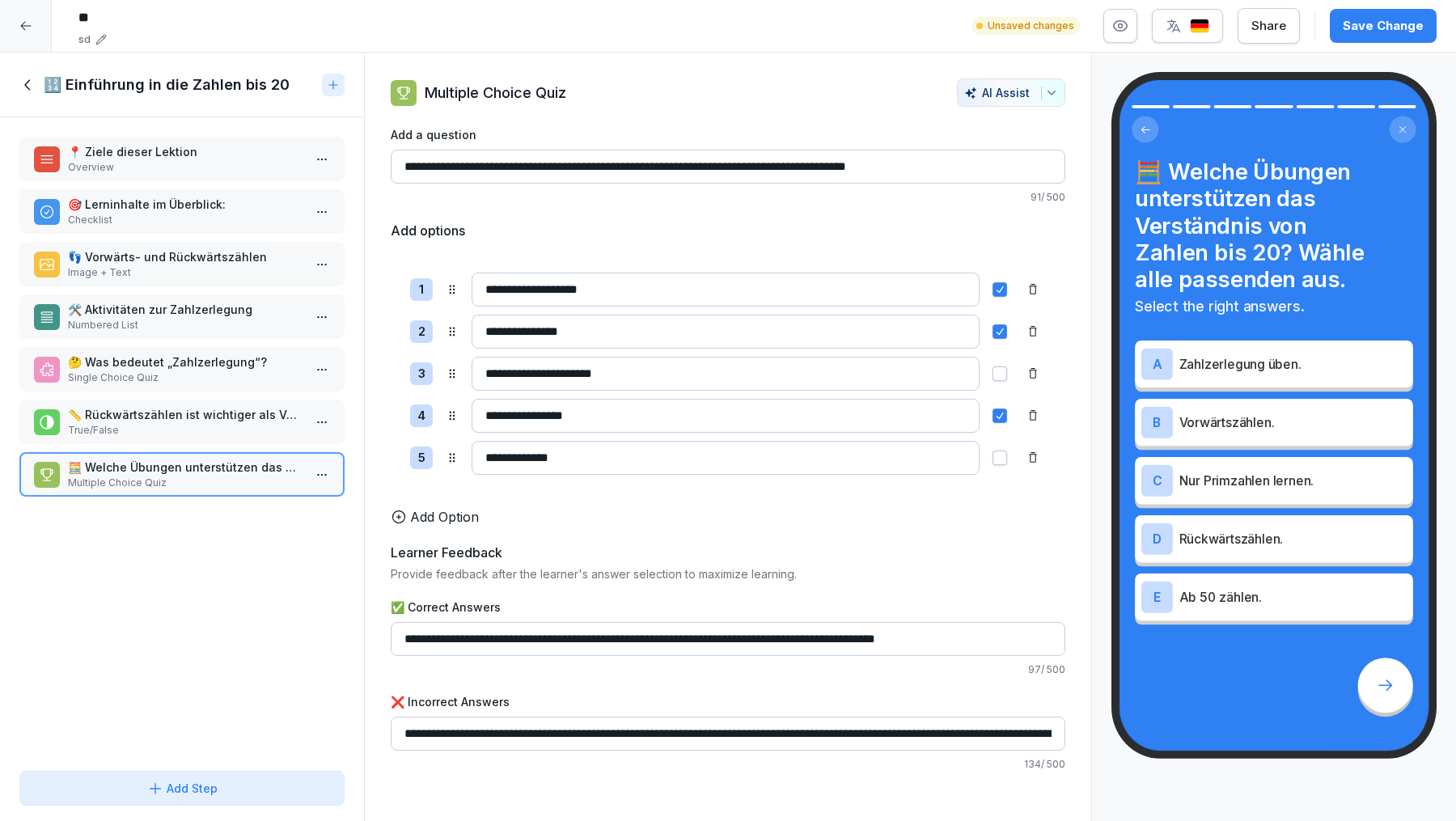
click at [24, 31] on icon at bounding box center [26, 26] width 13 height 13
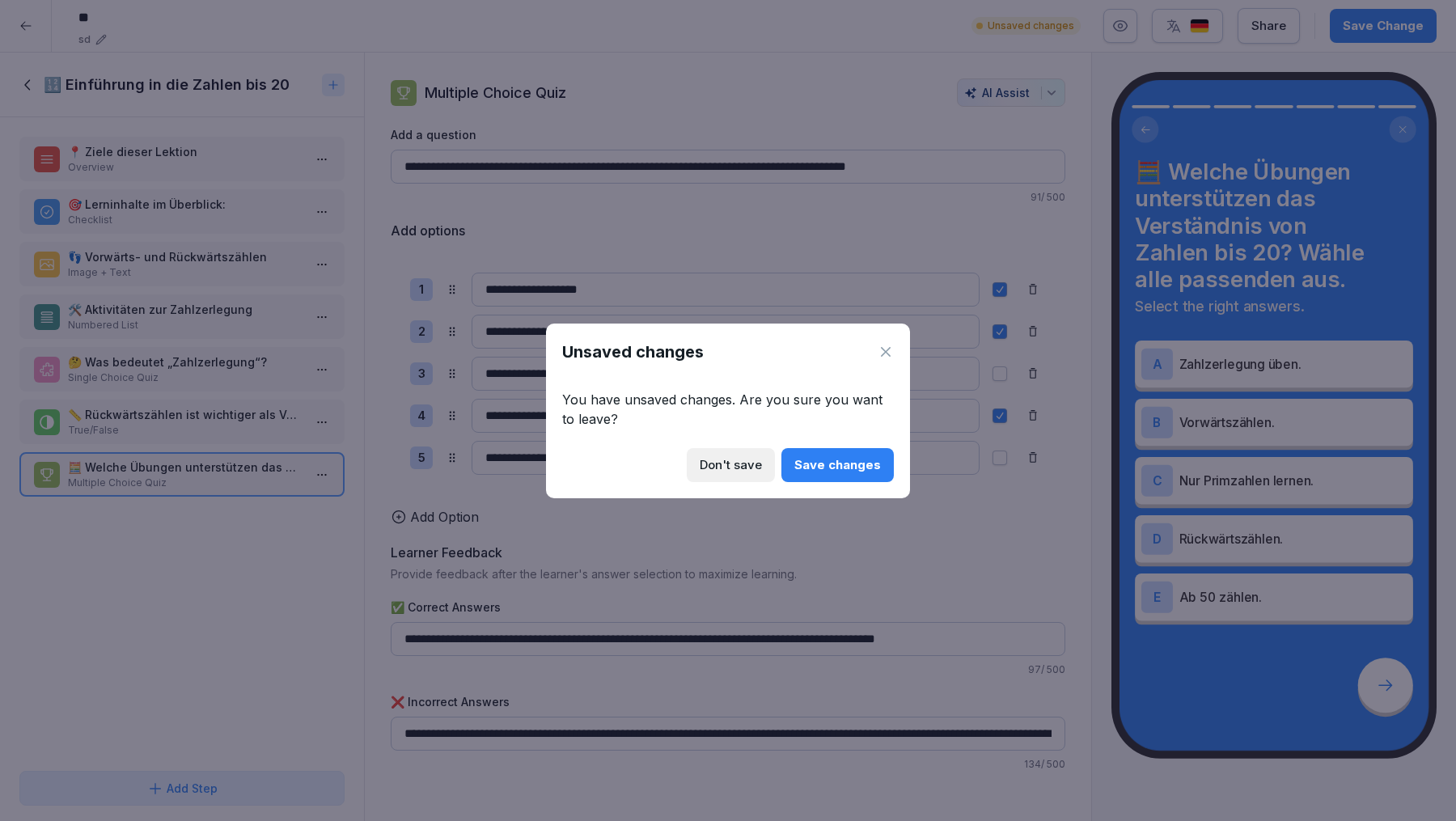
click at [754, 469] on div "Don't save" at bounding box center [731, 465] width 62 height 18
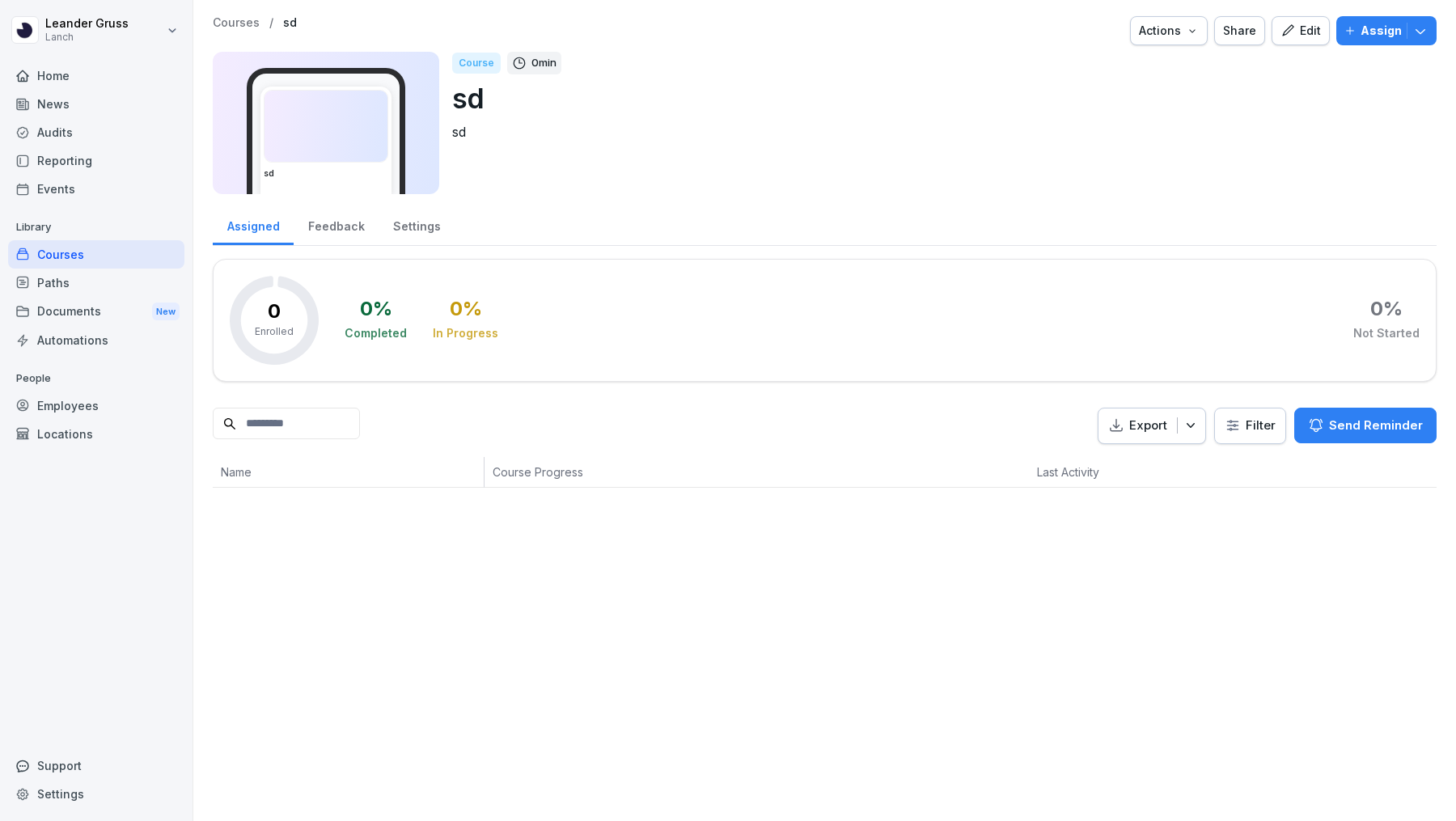
click at [82, 291] on div "Paths" at bounding box center [96, 283] width 176 height 29
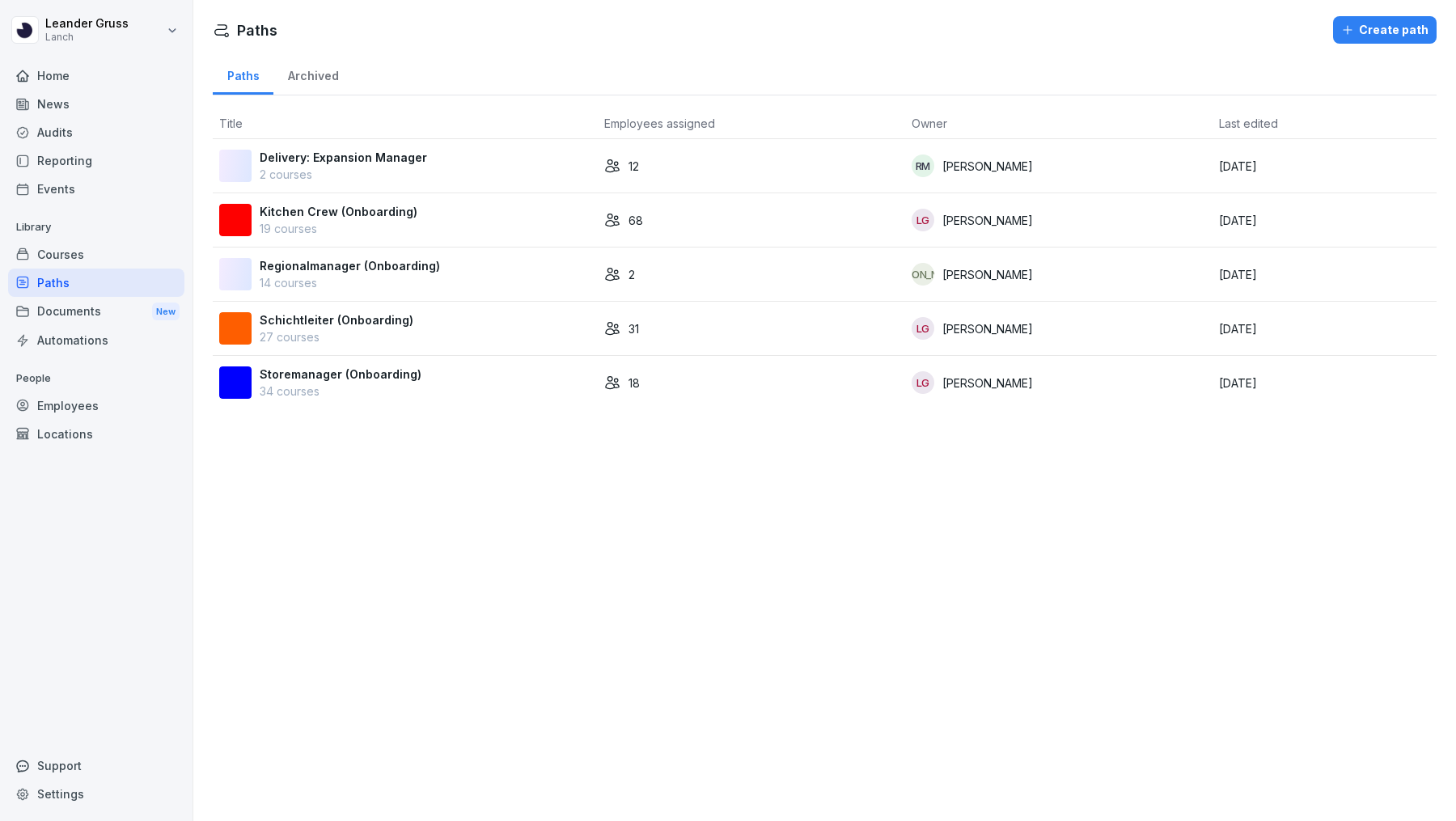
click at [505, 327] on div "Schichtleiter (Onboarding) 27 courses" at bounding box center [405, 328] width 372 height 34
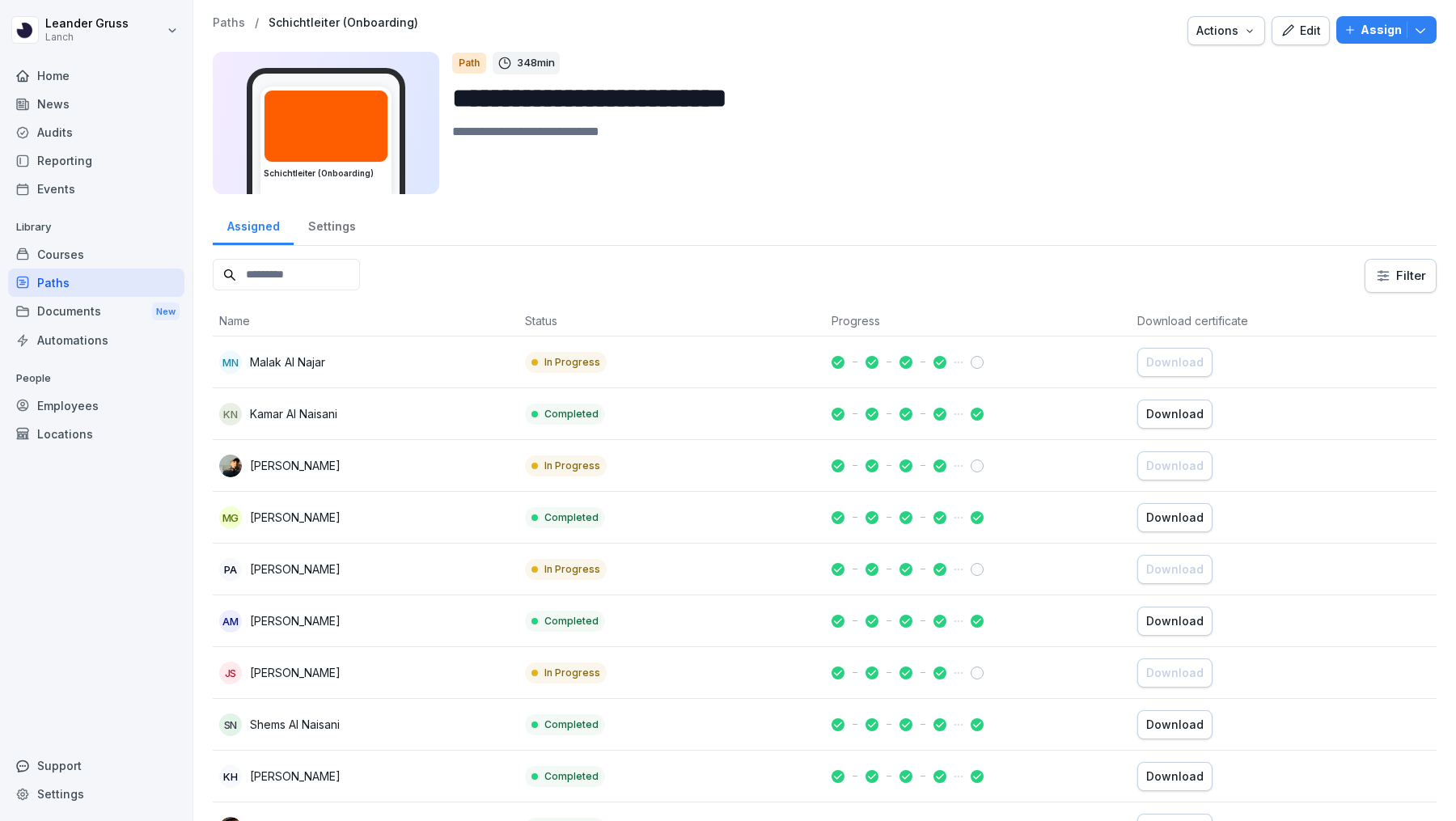
click at [1310, 30] on div "Edit" at bounding box center [1301, 31] width 41 height 18
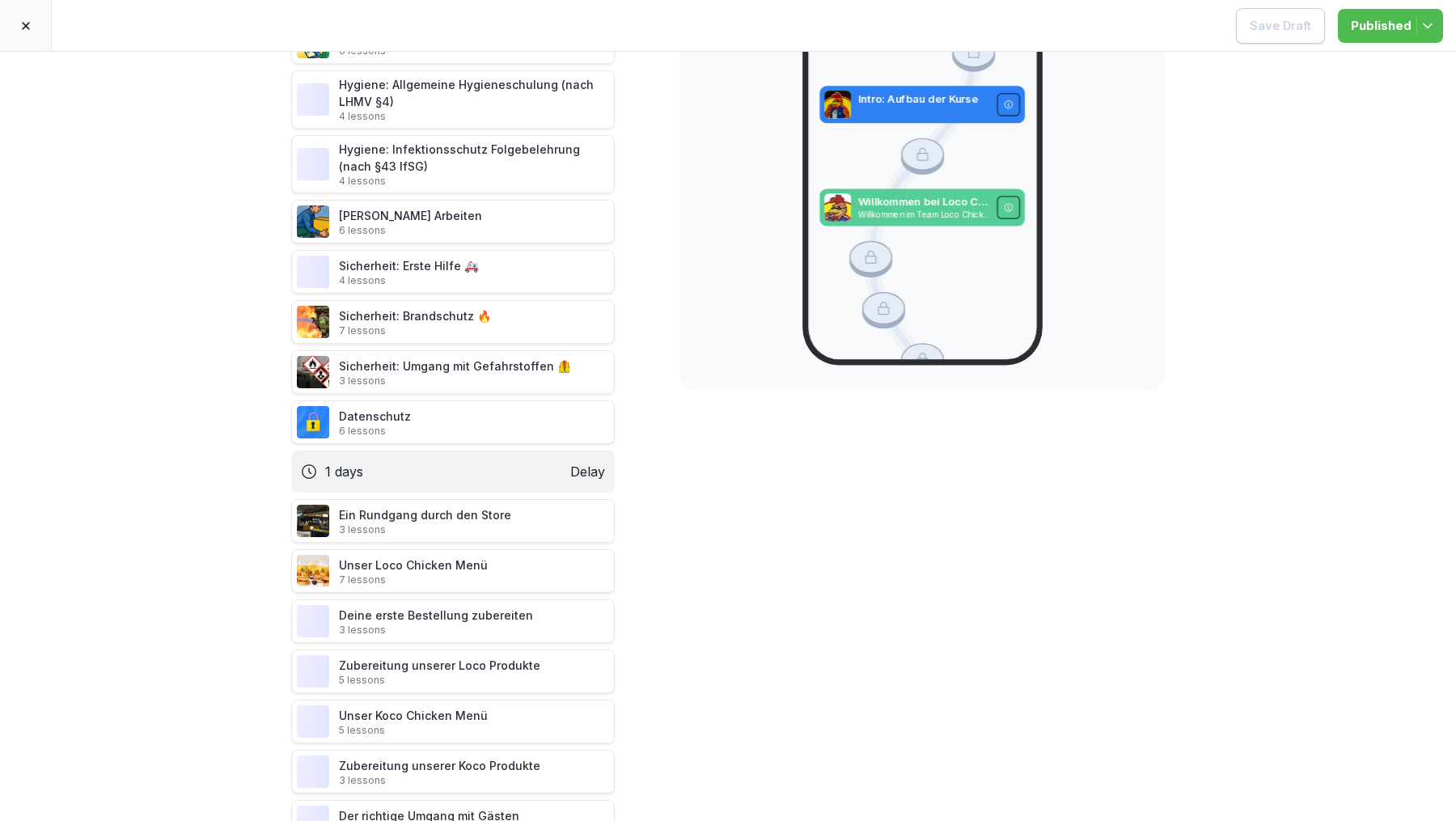
scroll to position [815, 0]
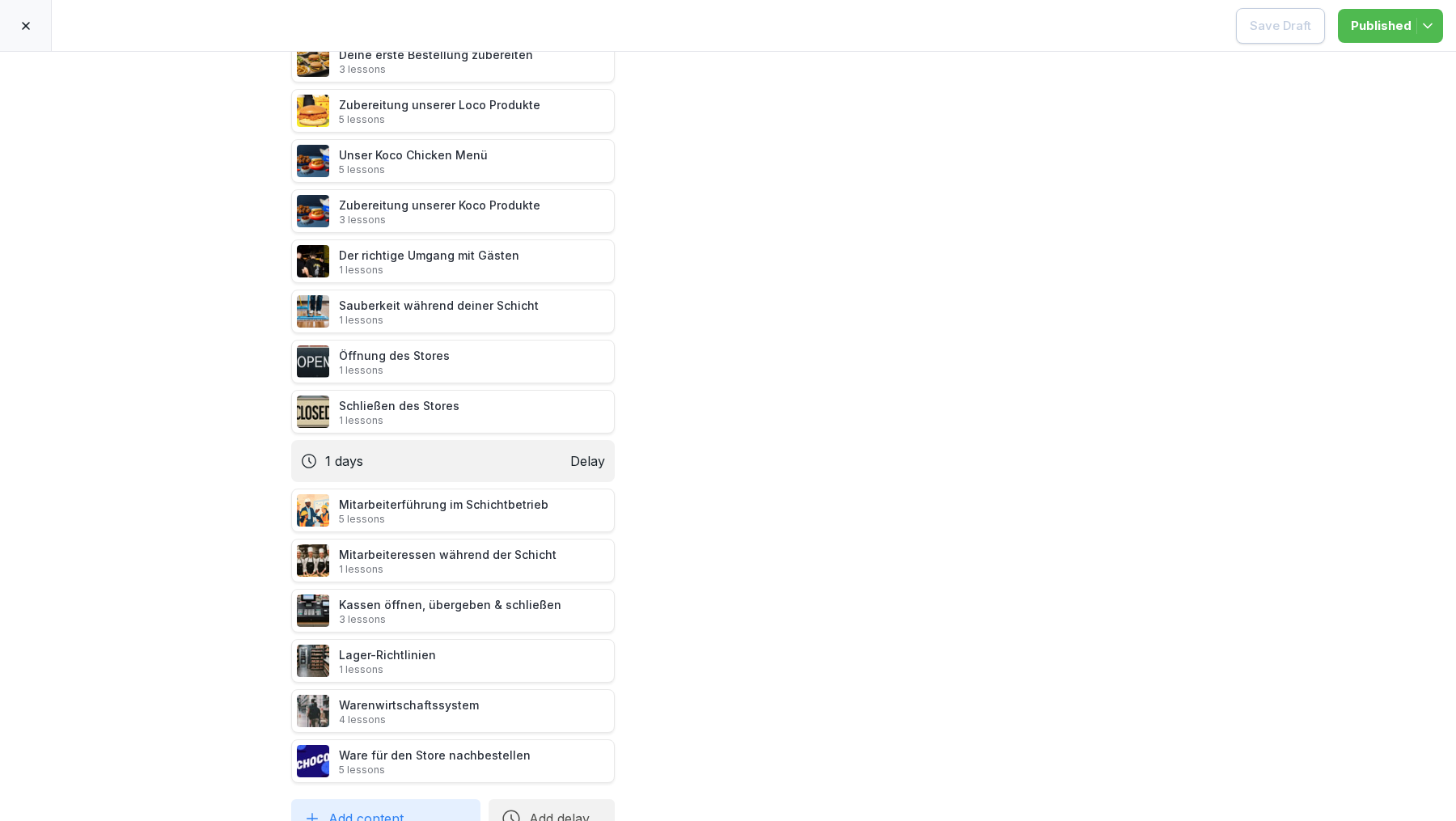
click at [394, 805] on button "Add content" at bounding box center [385, 819] width 189 height 39
click at [838, 635] on div "Schichtleiter (Onboarding) 🎉 Willkommen bei Bounti! 2 lessons Intro: Aufbau der…" at bounding box center [728, 437] width 1456 height 769
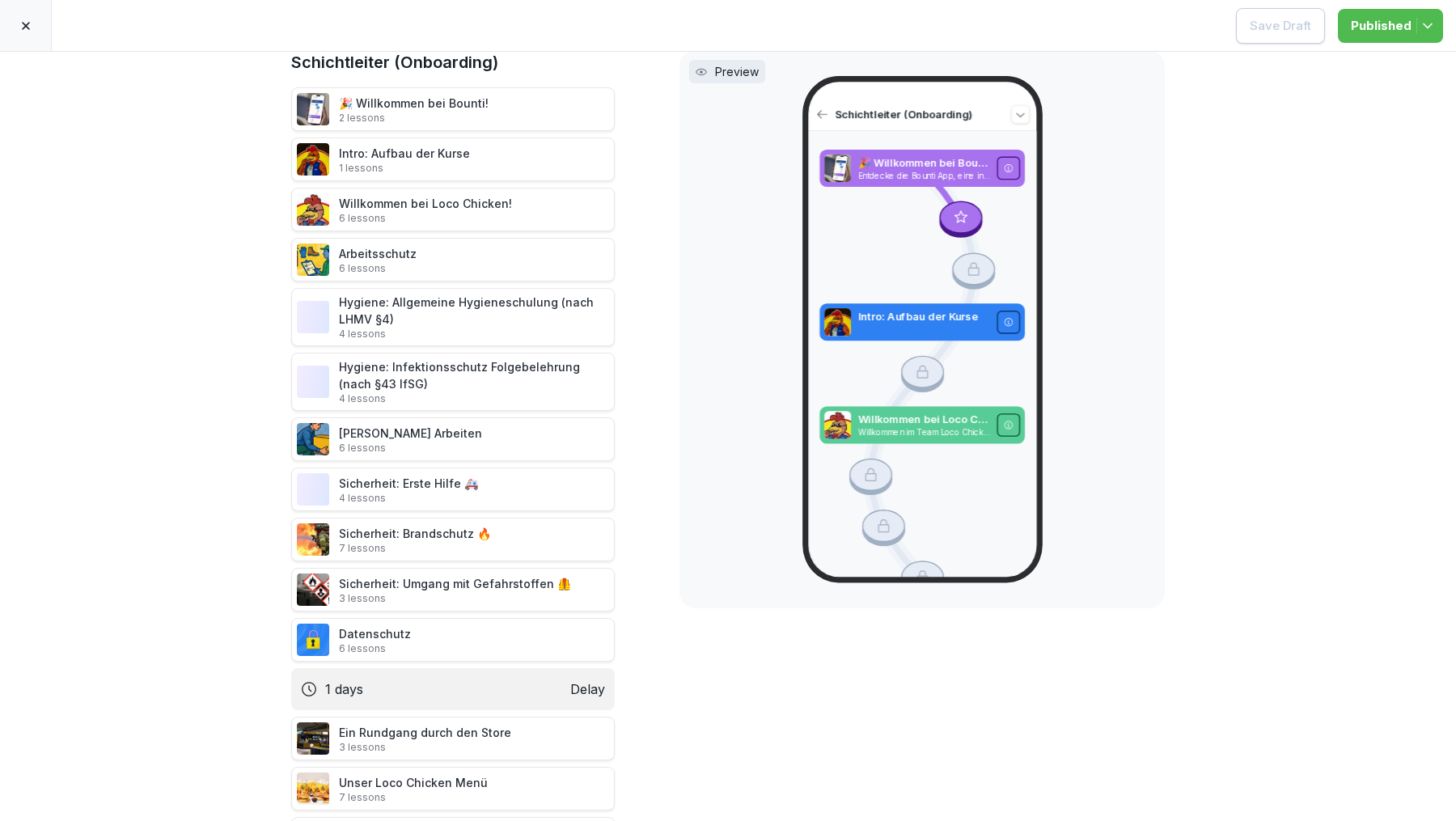
scroll to position [0, 0]
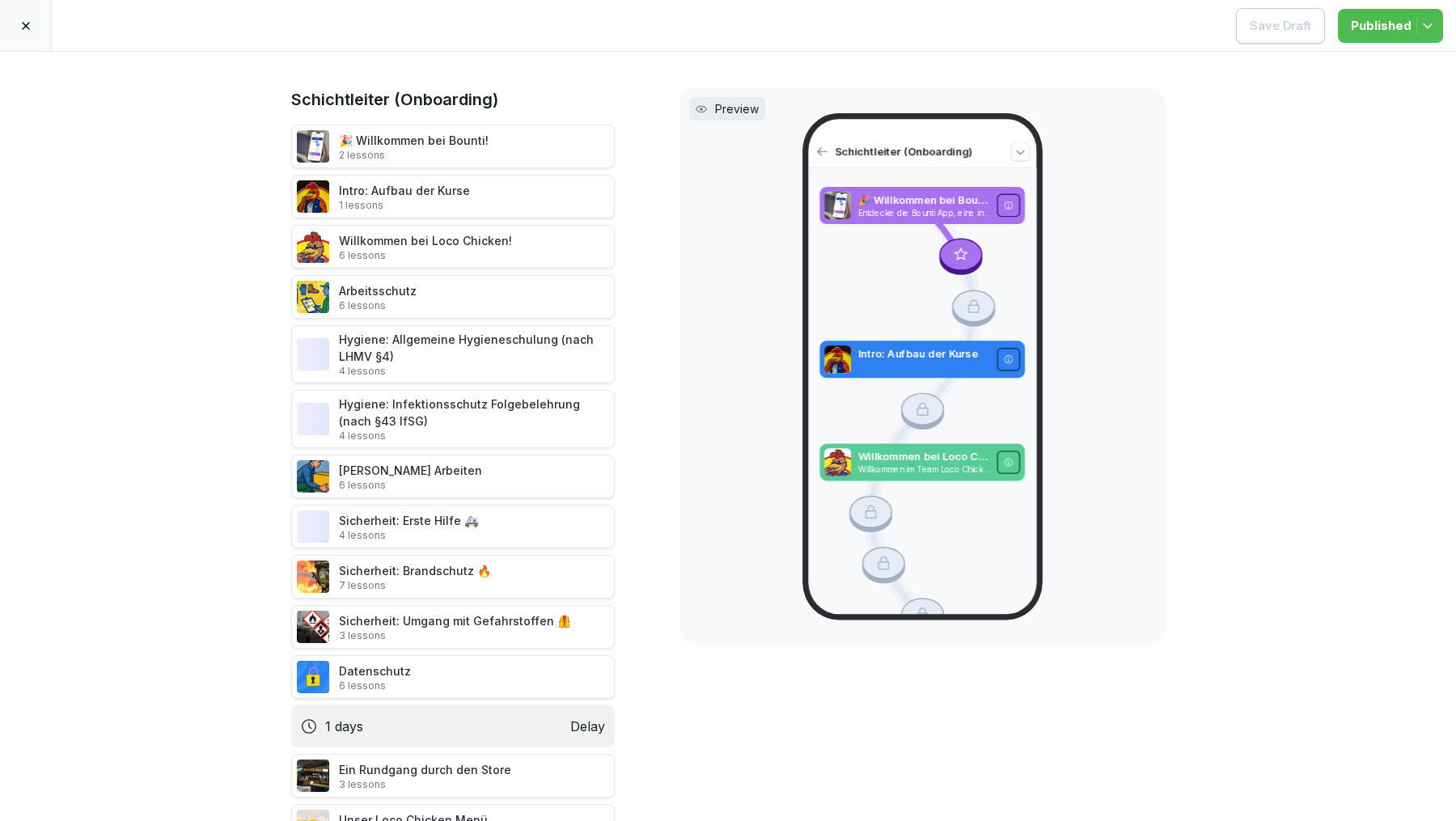
click at [33, 37] on div at bounding box center [26, 25] width 52 height 51
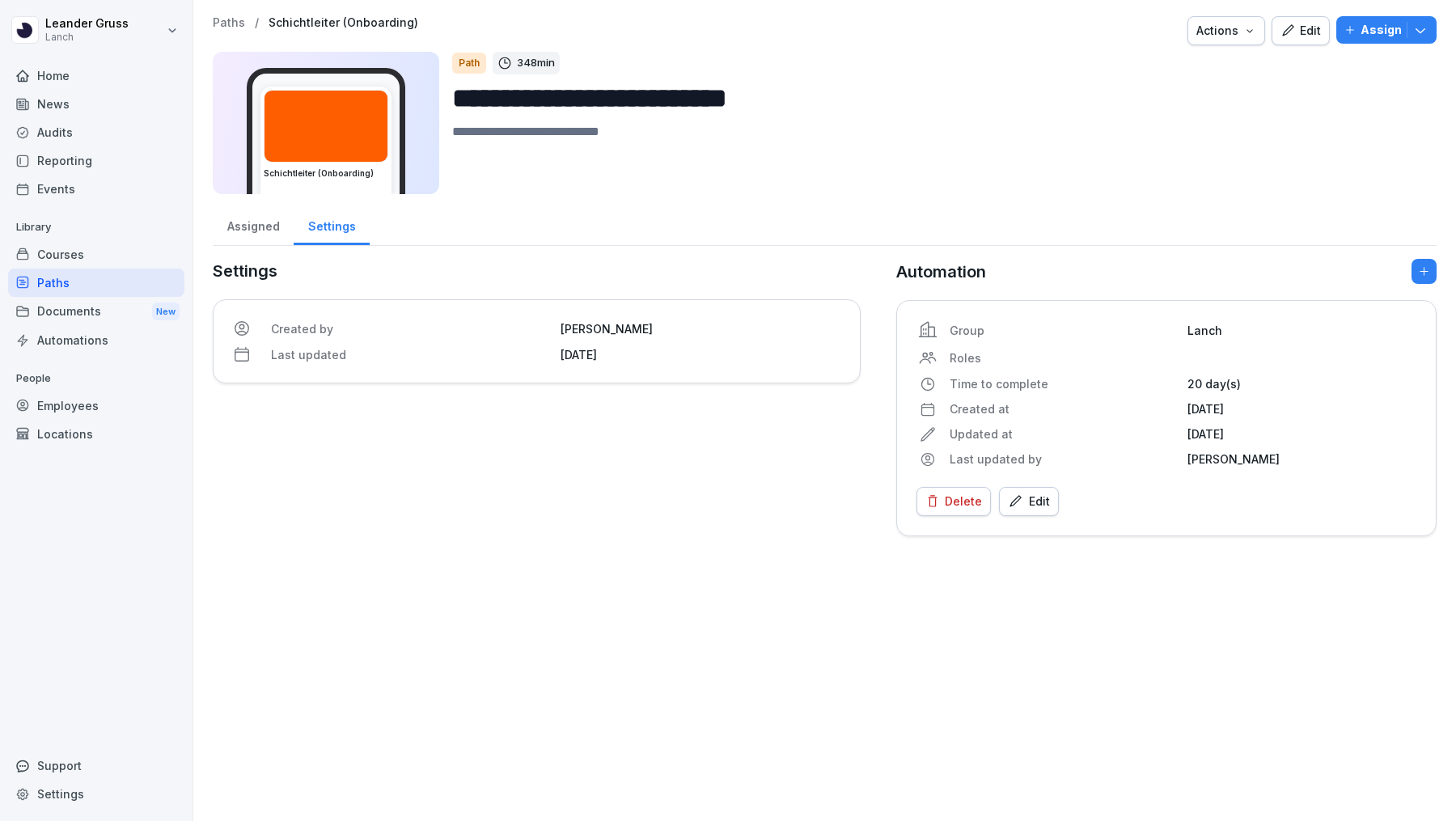
click at [81, 283] on div "Paths" at bounding box center [96, 283] width 176 height 29
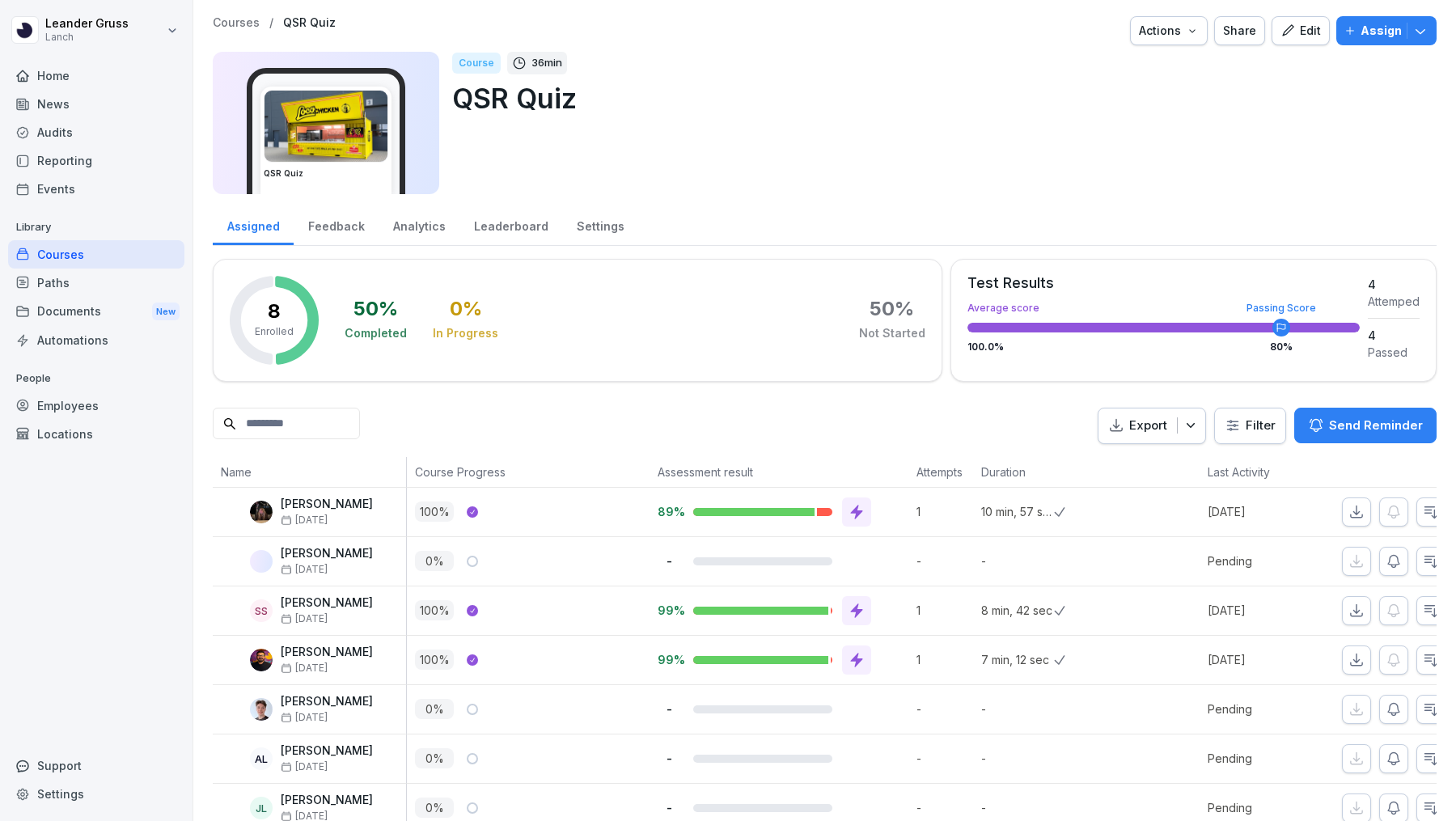
click at [1305, 27] on div "Edit" at bounding box center [1301, 31] width 41 height 18
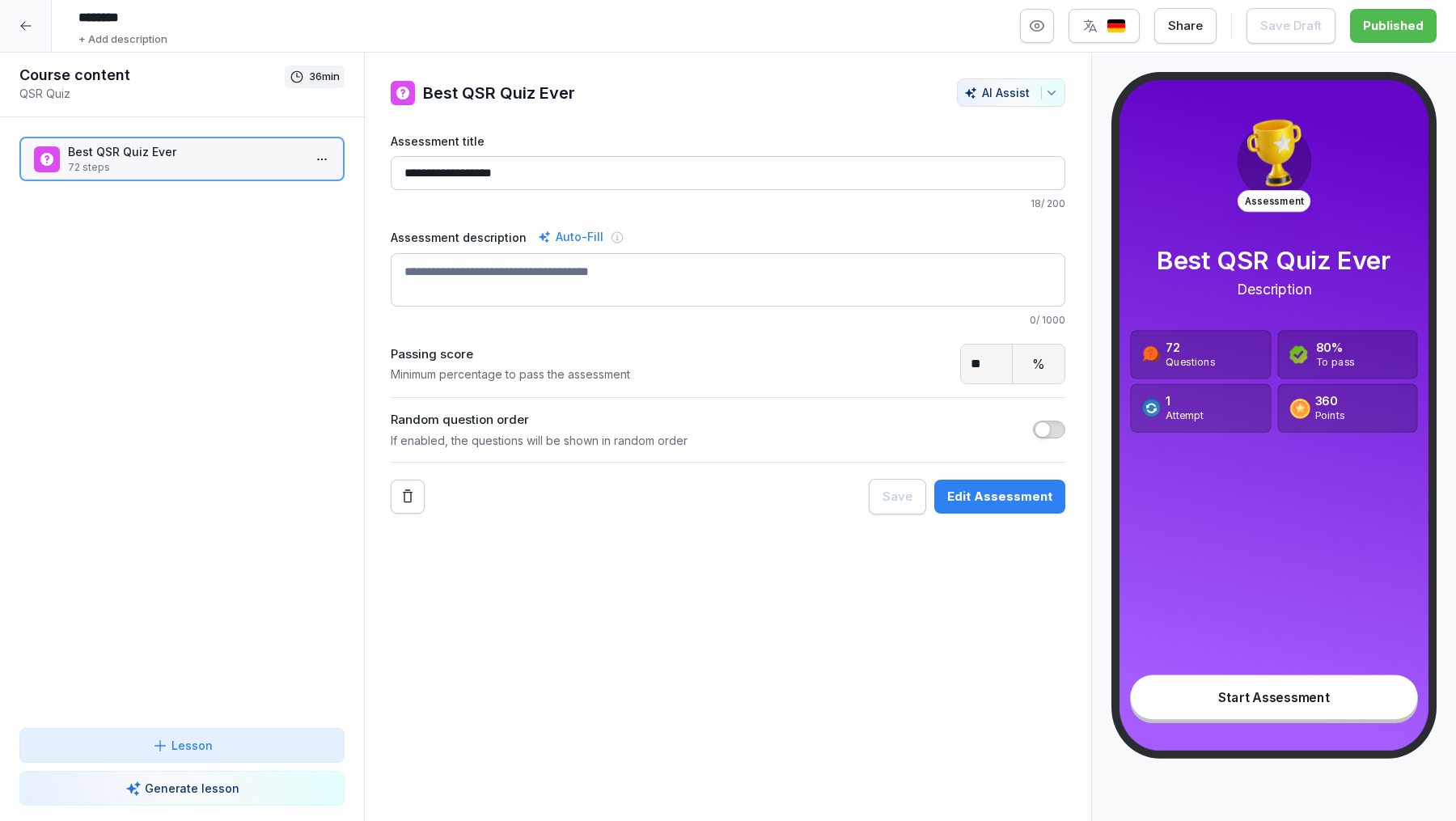
click at [205, 165] on p "72 steps" at bounding box center [185, 168] width 235 height 15
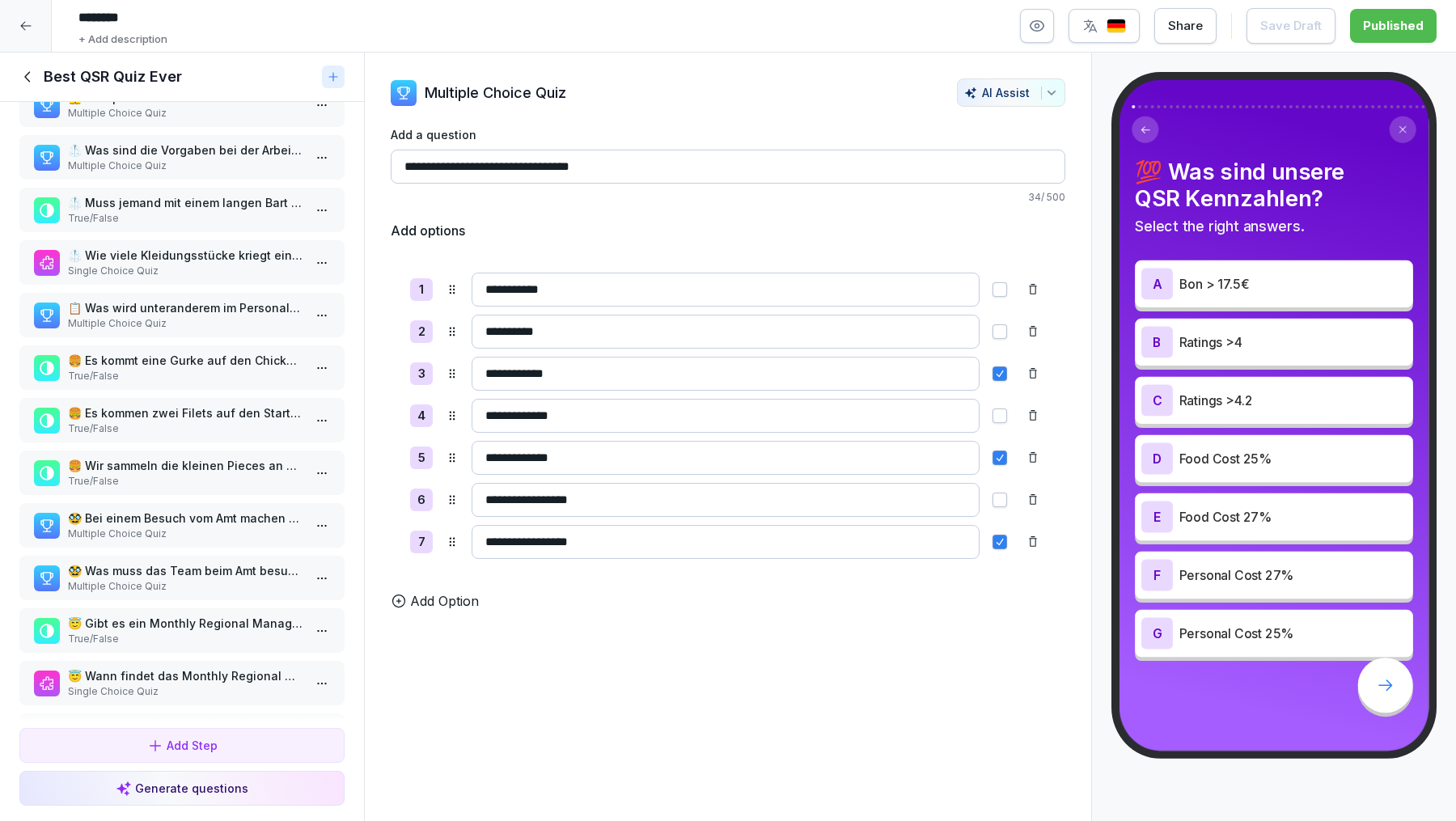
scroll to position [3179, 0]
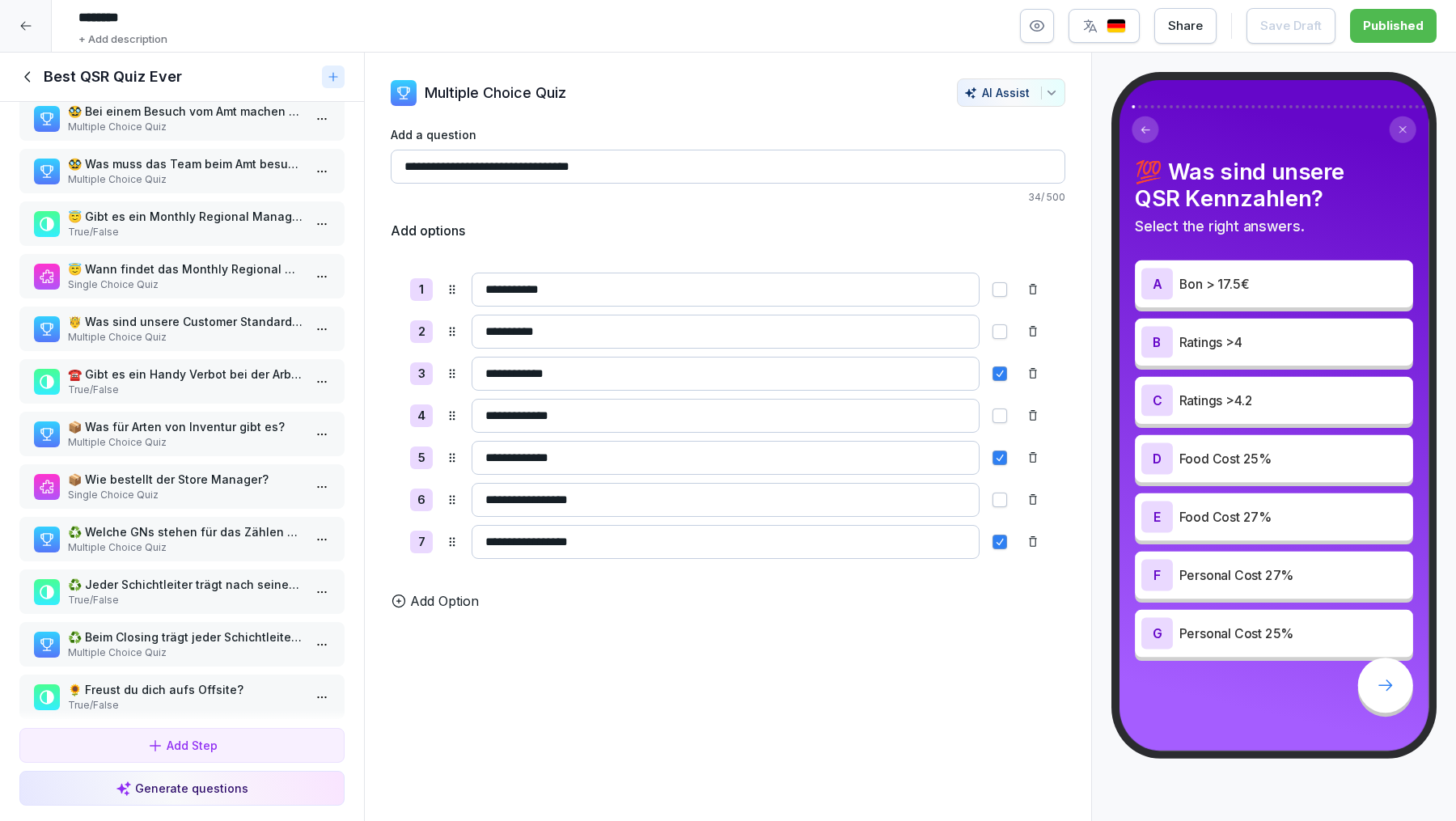
click at [174, 681] on p "🌻 Freust du dich aufs Offsite?" at bounding box center [185, 689] width 235 height 17
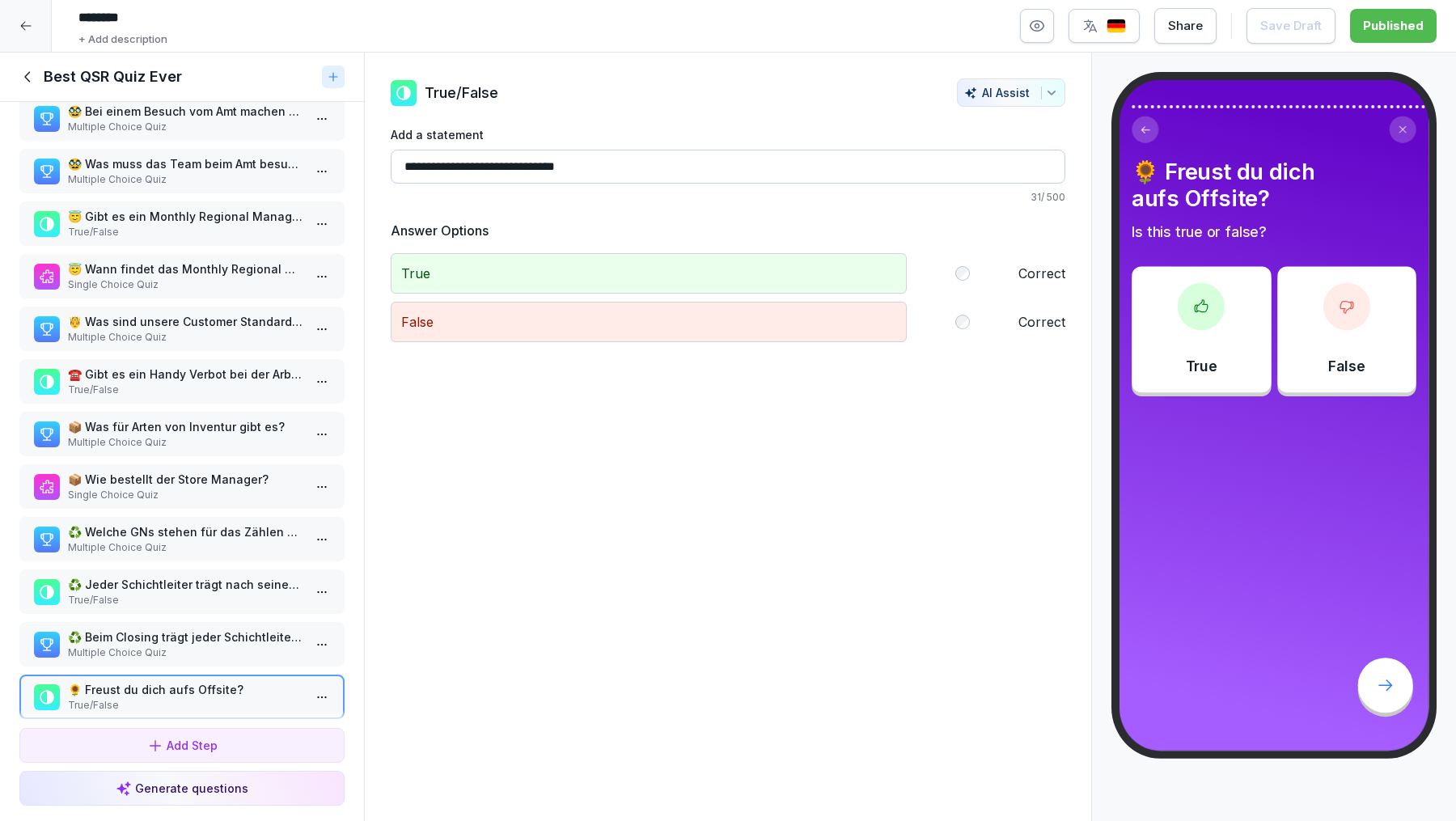
click at [961, 319] on div "False Correct" at bounding box center [728, 322] width 675 height 41
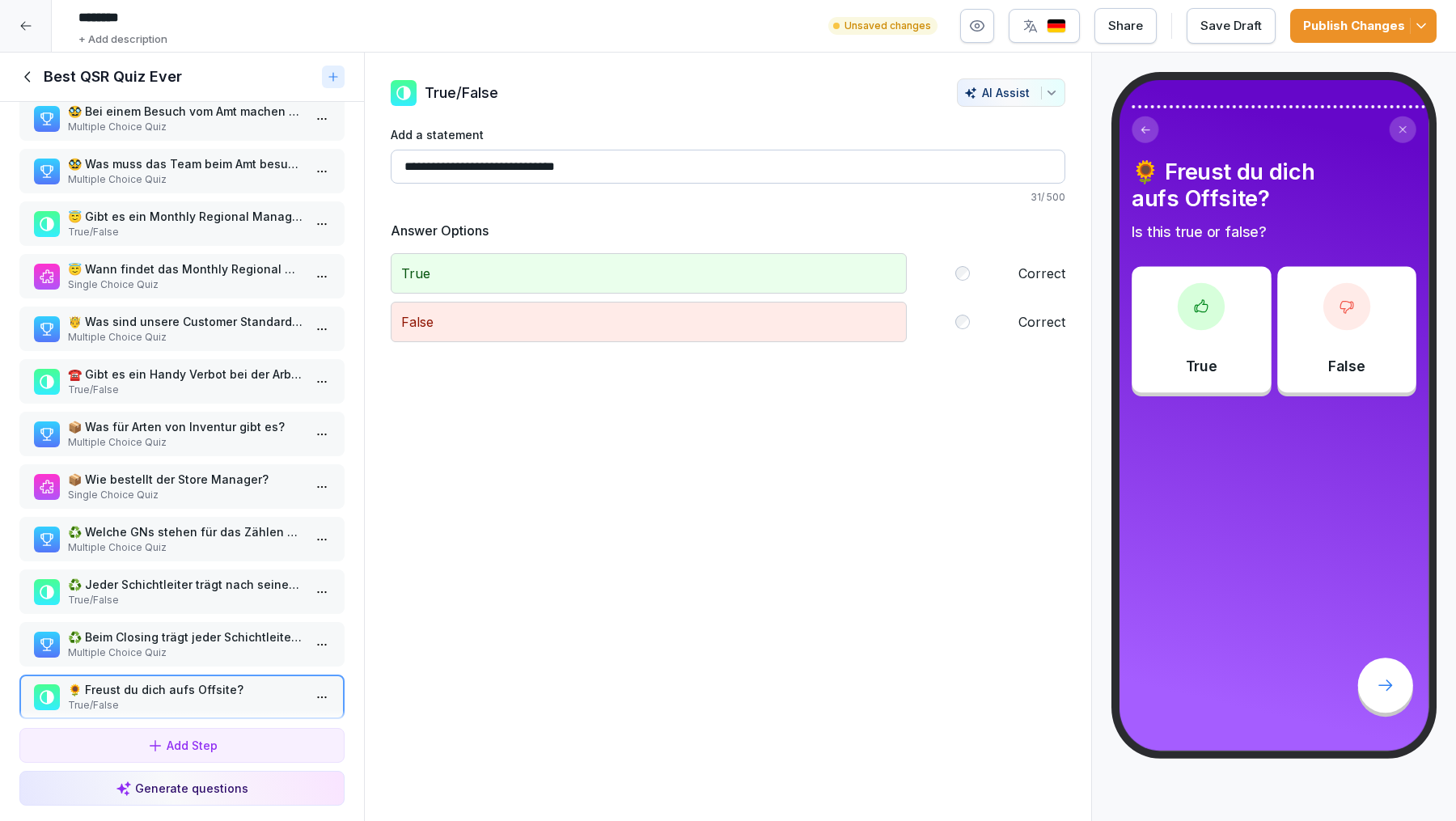
click at [1419, 29] on icon "button" at bounding box center [1422, 26] width 16 height 16
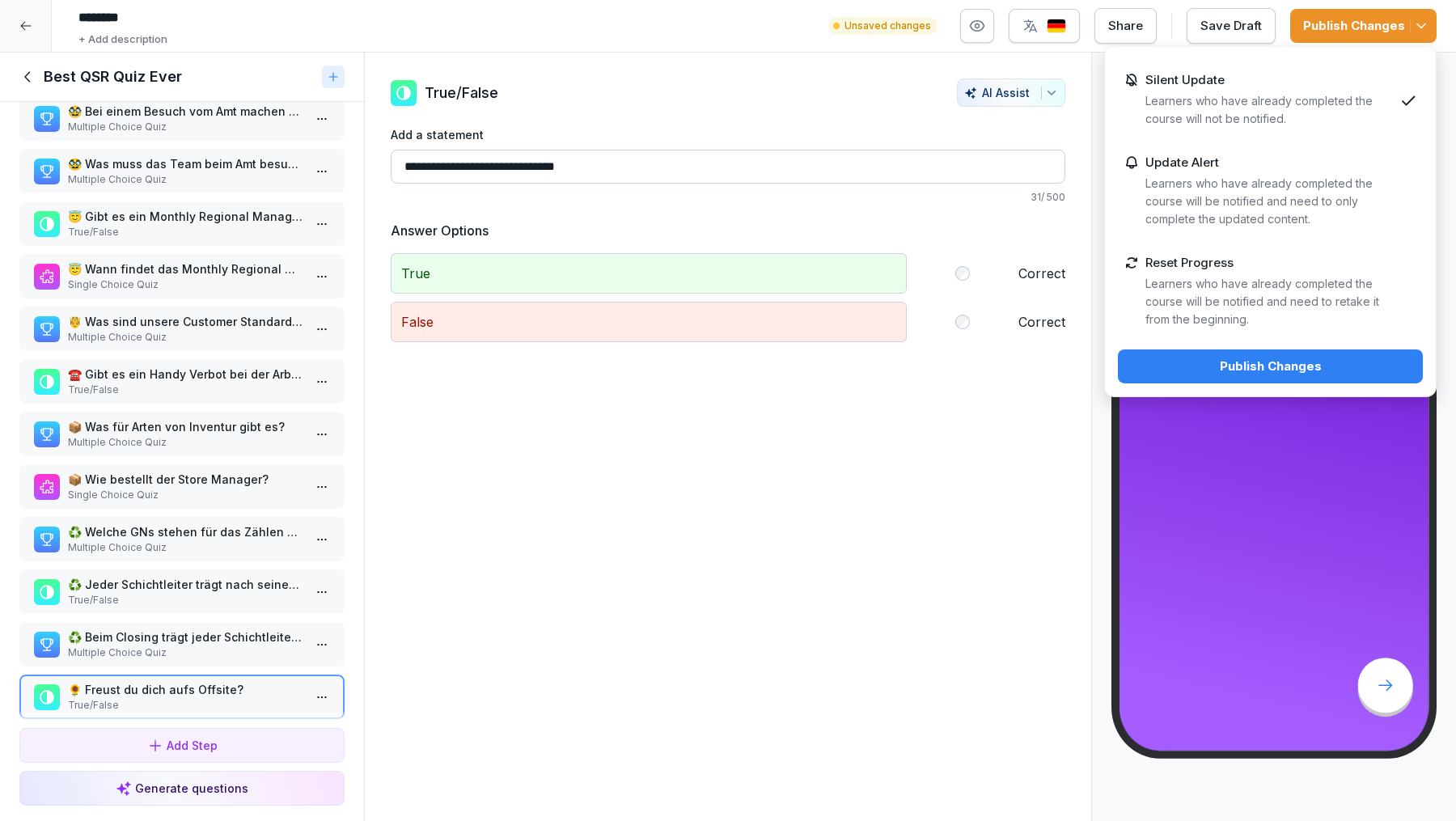
click at [1367, 29] on div "Publish Changes" at bounding box center [1363, 26] width 121 height 18
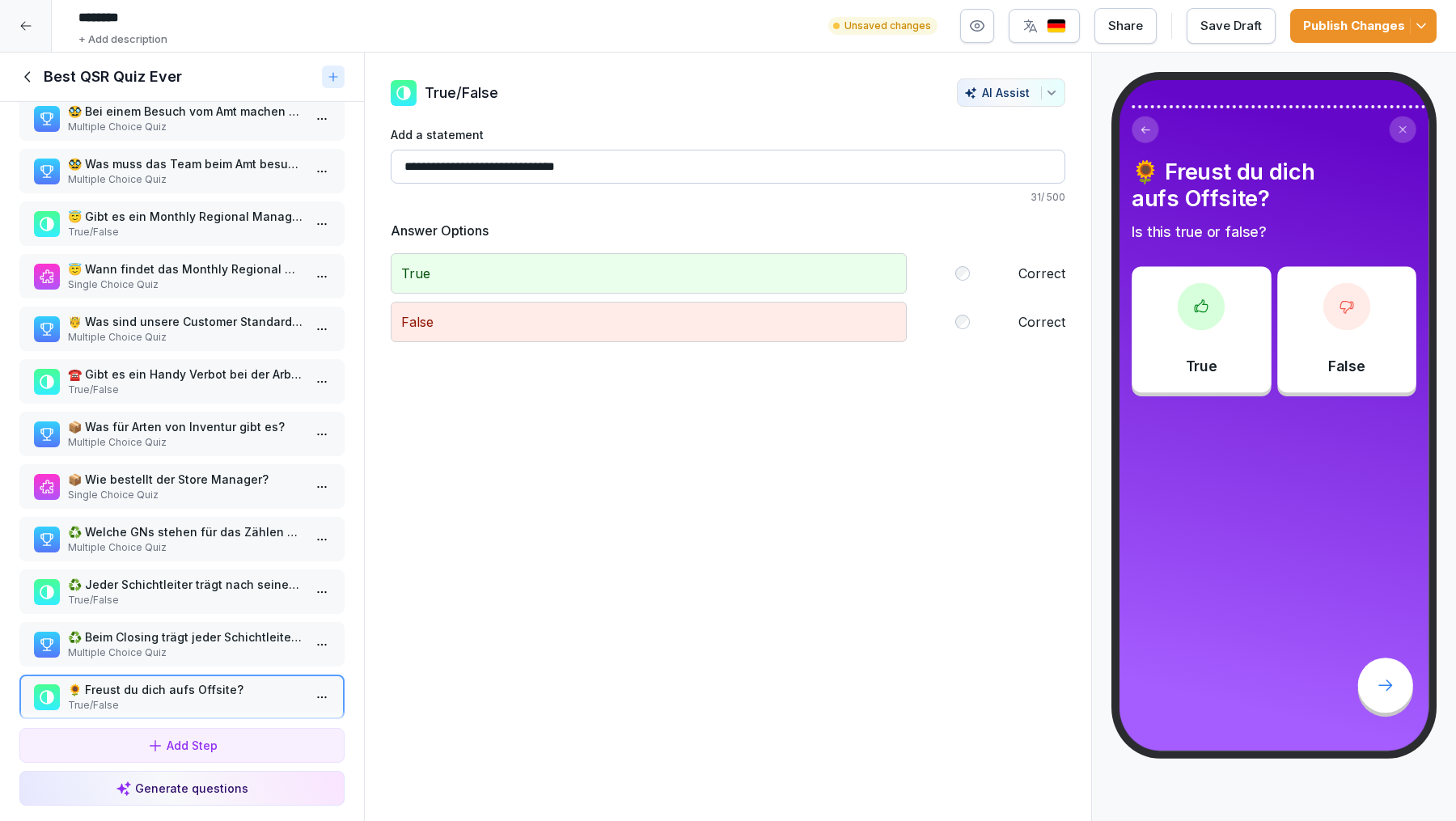
click at [1369, 29] on div "Publish Changes" at bounding box center [1363, 26] width 121 height 18
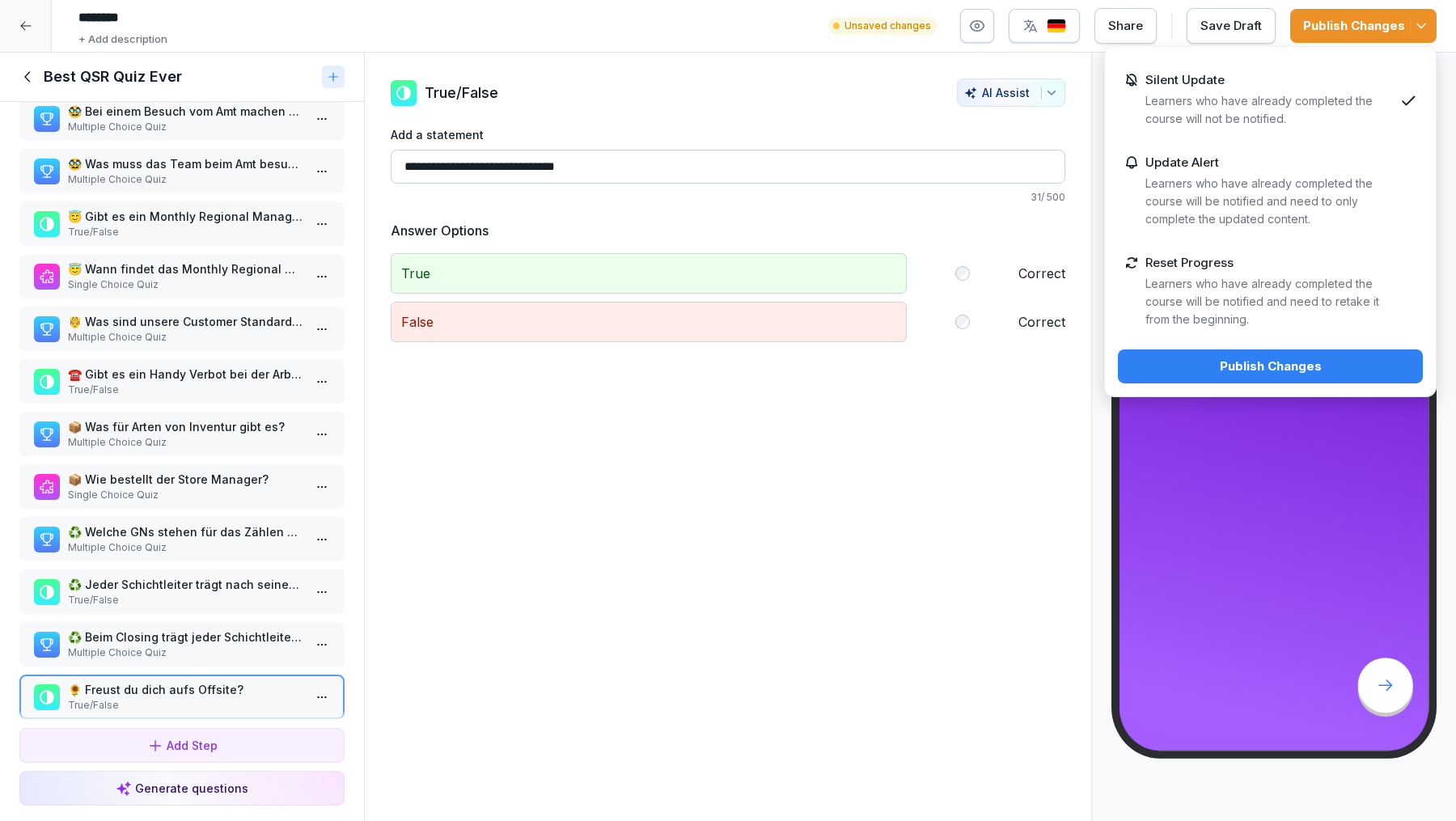
click at [1056, 450] on div "**********" at bounding box center [728, 437] width 728 height 769
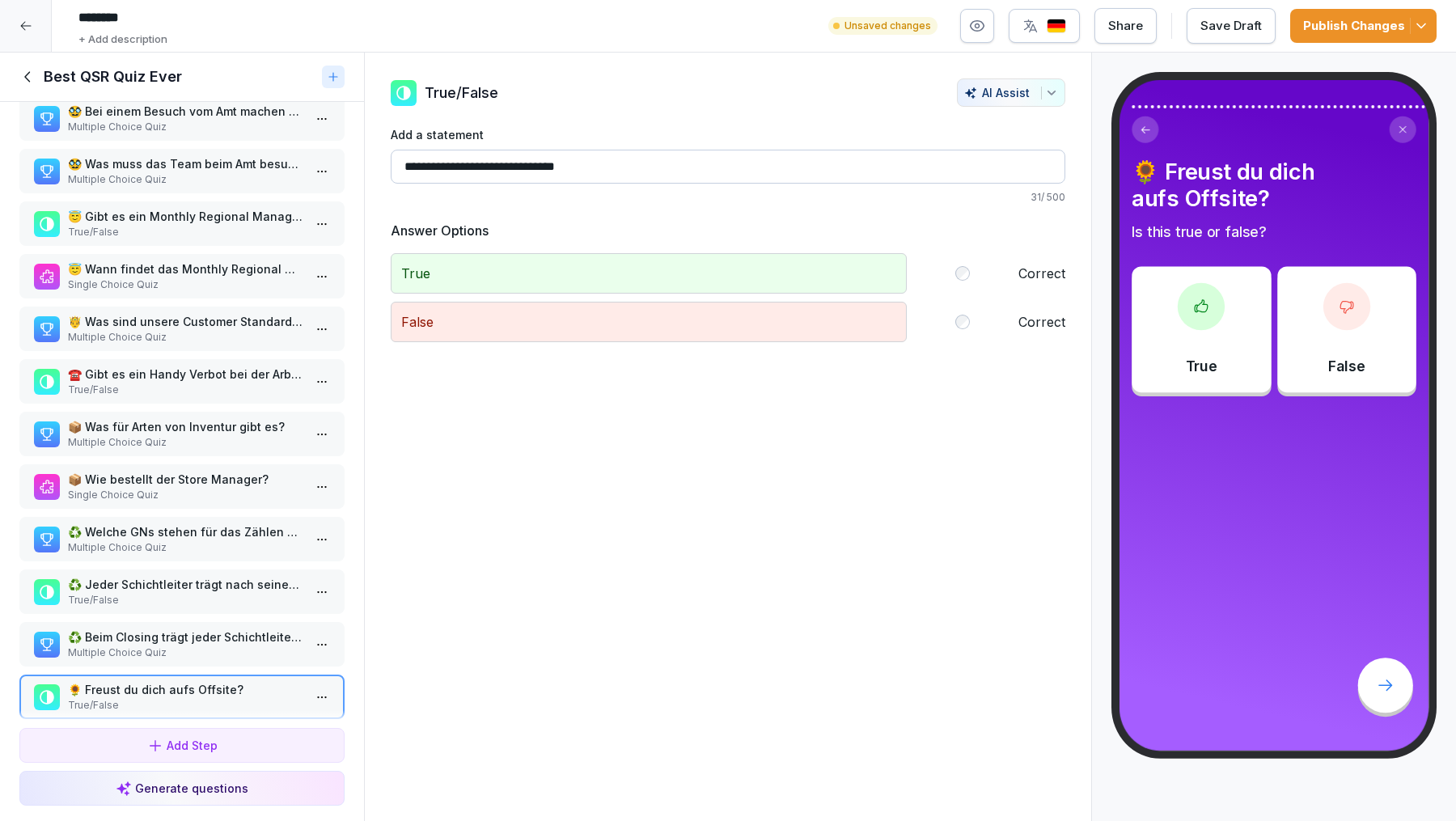
click at [29, 24] on icon at bounding box center [26, 26] width 13 height 13
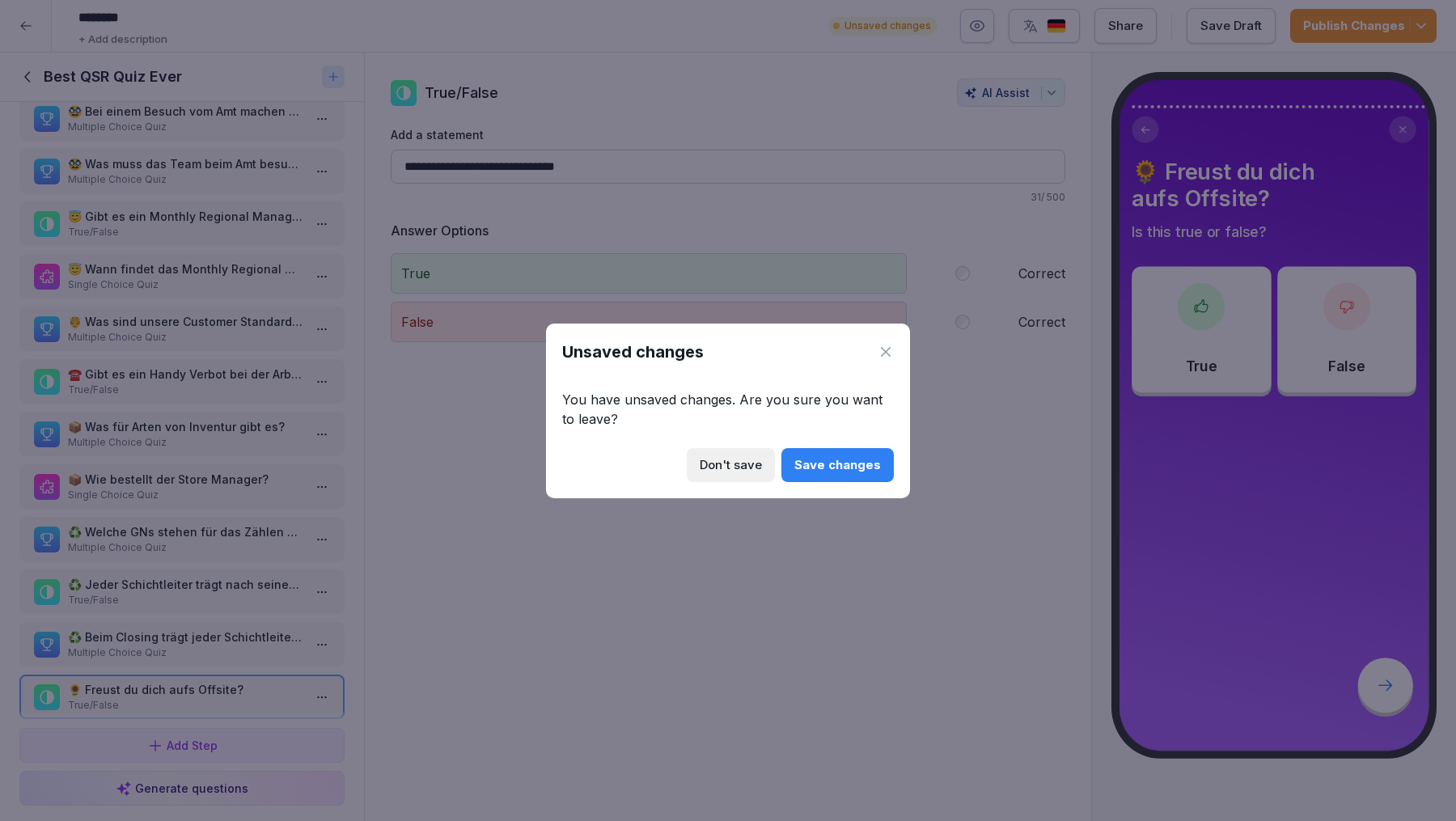
click at [750, 468] on div "Don't save" at bounding box center [731, 465] width 62 height 18
